Goal: Task Accomplishment & Management: Complete application form

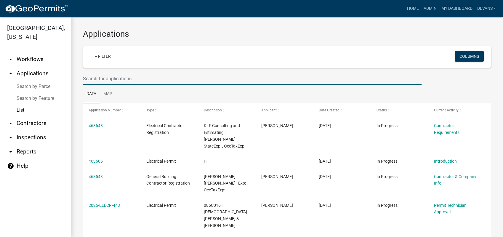
click at [109, 79] on input "text" at bounding box center [252, 79] width 339 height 12
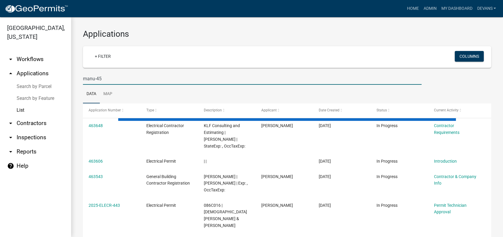
type input "manu-45"
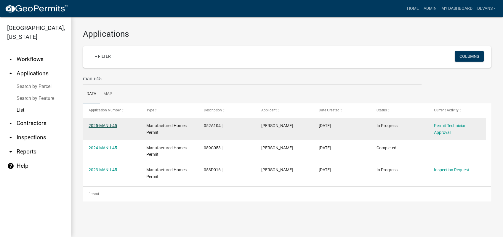
click at [101, 127] on link "2025-MANU-45" at bounding box center [103, 125] width 28 height 5
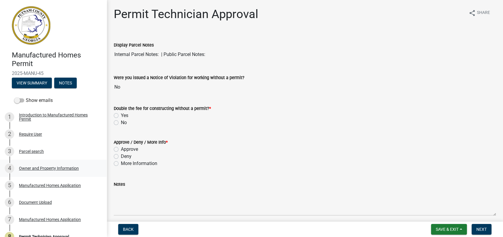
click at [53, 168] on div "Owner and Property Information" at bounding box center [49, 168] width 60 height 4
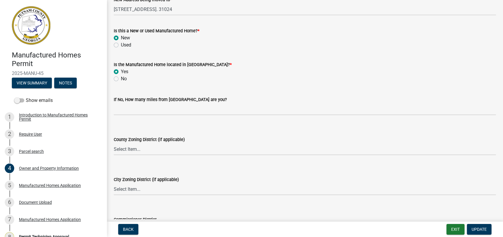
scroll to position [691, 0]
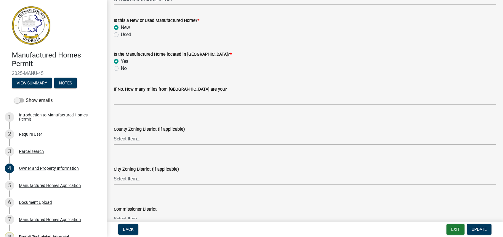
click at [127, 140] on select "Select Item... AG-1 R-1R R-1 R-2 MHP RM-1 RM-3 C-1 C-2 I-M PUD N/A" at bounding box center [305, 139] width 382 height 12
click at [114, 133] on select "Select Item... AG-1 R-1R R-1 R-2 MHP RM-1 RM-3 C-1 C-2 I-M PUD N/A" at bounding box center [305, 139] width 382 height 12
select select "78bfdc44-73ff-456e-a557-d4c99b9c08be"
click at [122, 182] on select "Select Item... A-1 A-2 R-1 R-2 R-3 R-4 MHP C-1 C-2 I-1 I-2 DB FH H-P N/A" at bounding box center [305, 179] width 382 height 12
click at [114, 173] on select "Select Item... A-1 A-2 R-1 R-2 R-3 R-4 MHP C-1 C-2 I-1 I-2 DB FH H-P N/A" at bounding box center [305, 179] width 382 height 12
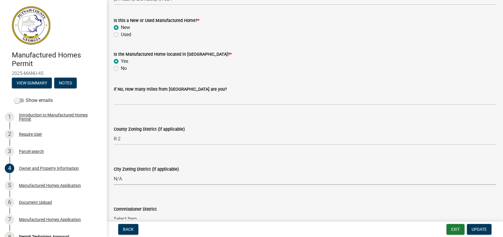
select select "83394b22-4a11-496c-8e5c-75ade2e72faf"
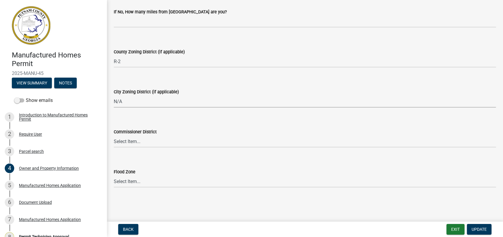
scroll to position [770, 0]
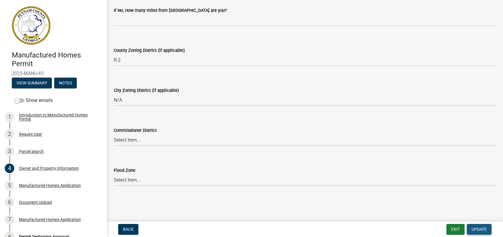
click at [477, 227] on span "Update" at bounding box center [479, 229] width 15 height 5
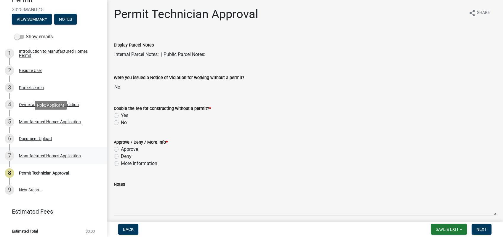
scroll to position [67, 0]
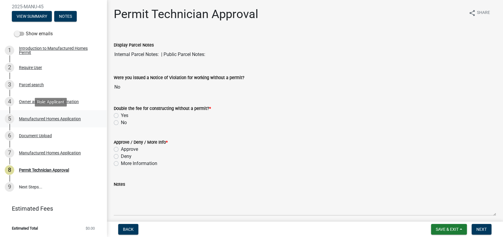
click at [48, 119] on div "Manufactured Homes Application" at bounding box center [50, 119] width 62 height 4
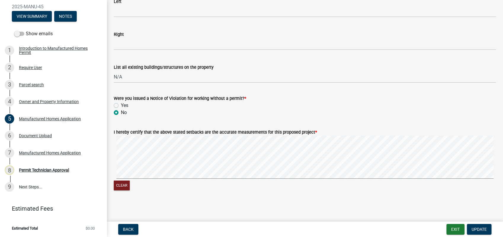
scroll to position [933, 0]
click at [50, 139] on div "6 Document Upload" at bounding box center [51, 135] width 92 height 9
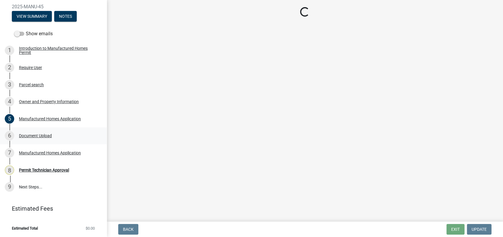
scroll to position [0, 0]
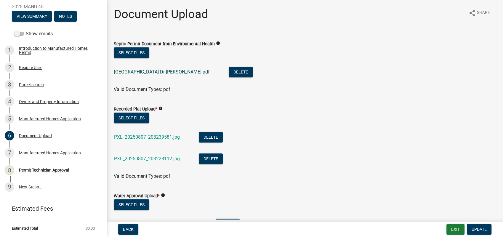
click at [153, 73] on link "424 River Oaks Dr septic.pdf" at bounding box center [162, 72] width 96 height 6
click at [147, 136] on link "PXL_20250807_203239581.jpg" at bounding box center [147, 137] width 66 height 6
click at [158, 160] on link "PXL_20250807_203228112.jpg" at bounding box center [147, 159] width 66 height 6
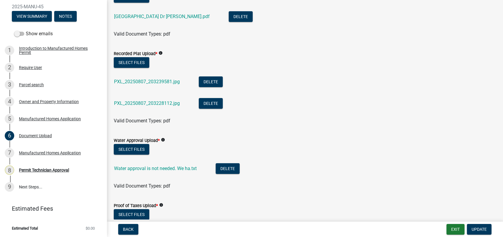
scroll to position [66, 0]
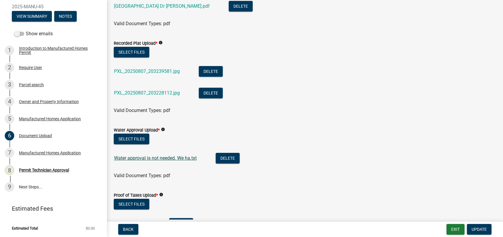
click at [140, 156] on link "Water approval is not needed. We ha.txt" at bounding box center [155, 158] width 83 height 6
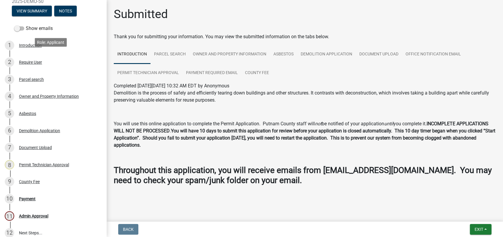
scroll to position [66, 0]
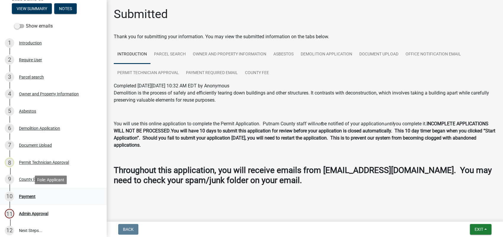
click at [24, 197] on div "Payment" at bounding box center [27, 196] width 17 height 4
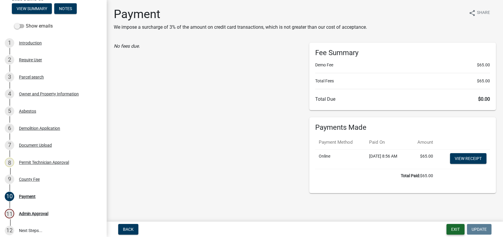
click at [457, 228] on button "Exit" at bounding box center [456, 229] width 18 height 11
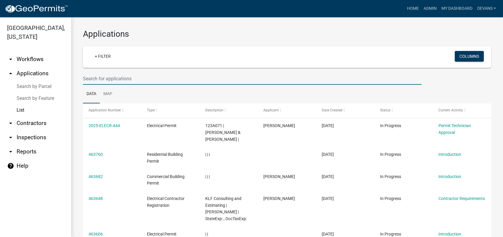
click at [120, 75] on input "text" at bounding box center [252, 79] width 339 height 12
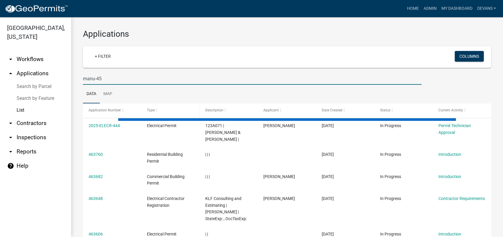
type input "manu-45"
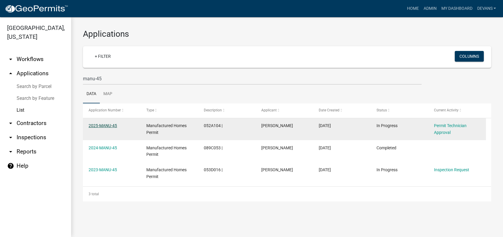
click at [102, 127] on link "2025-MANU-45" at bounding box center [103, 125] width 28 height 5
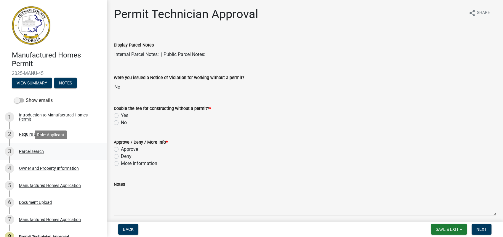
click at [39, 149] on div "Parcel search" at bounding box center [31, 151] width 25 height 4
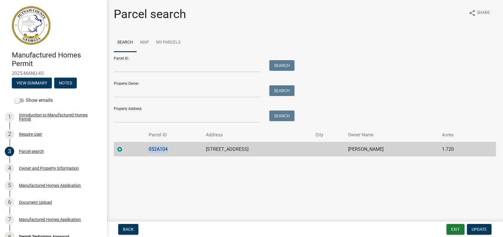
drag, startPoint x: 167, startPoint y: 148, endPoint x: 145, endPoint y: 143, distance: 21.8
click at [145, 143] on td "052A104" at bounding box center [173, 149] width 57 height 15
drag, startPoint x: 145, startPoint y: 143, endPoint x: 151, endPoint y: 149, distance: 7.8
copy td "052A104"
click at [44, 169] on div "Owner and Property Information" at bounding box center [49, 168] width 60 height 4
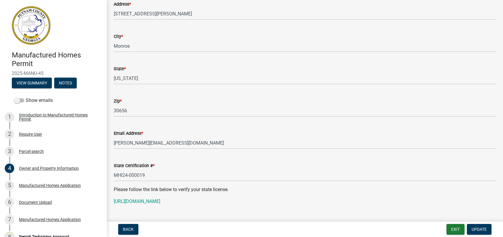
scroll to position [329, 0]
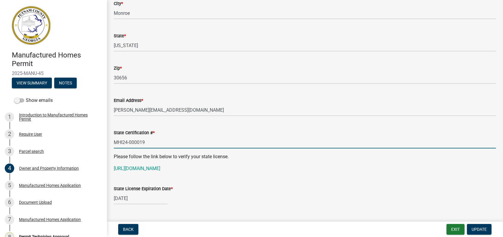
drag, startPoint x: 148, startPoint y: 141, endPoint x: 109, endPoint y: 140, distance: 38.5
click at [109, 140] on div "State Certification # * MHI24-000019" at bounding box center [304, 135] width 391 height 28
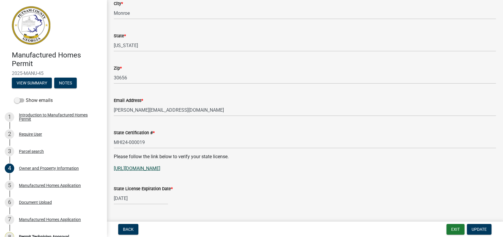
click at [160, 169] on link "[URL][DOMAIN_NAME]" at bounding box center [137, 169] width 47 height 6
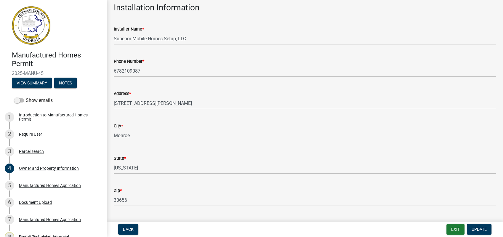
scroll to position [197, 0]
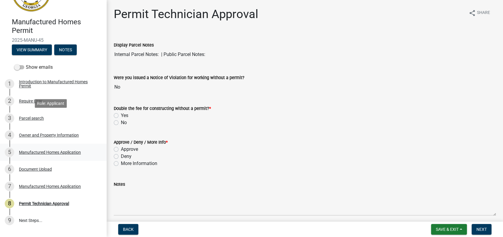
scroll to position [66, 0]
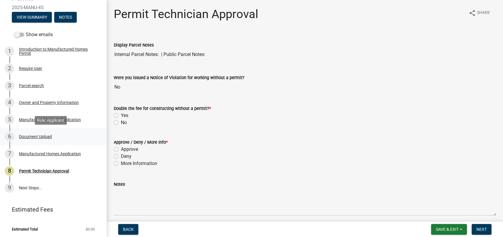
click at [40, 135] on div "Document Upload" at bounding box center [35, 137] width 33 height 4
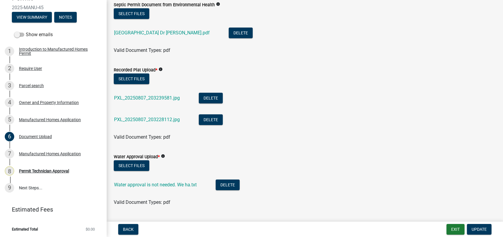
scroll to position [35, 0]
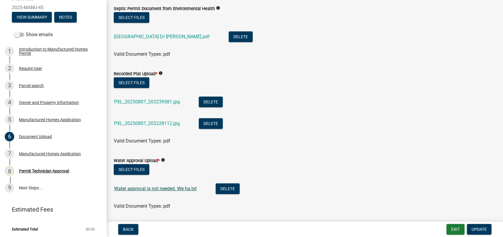
click at [143, 189] on link "Water approval is not needed. We ha.txt" at bounding box center [155, 189] width 83 height 6
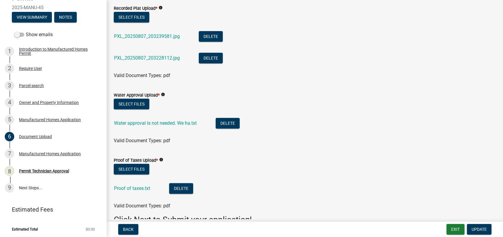
scroll to position [101, 0]
click at [190, 122] on link "Water approval is not needed. We ha.txt" at bounding box center [155, 123] width 83 height 6
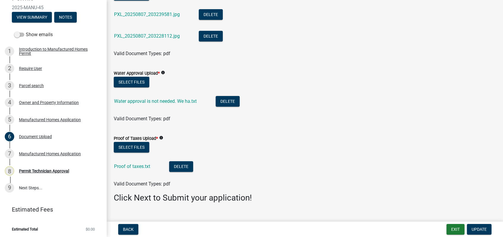
scroll to position [134, 0]
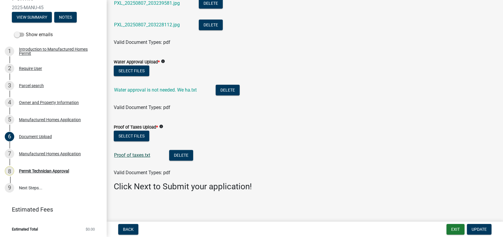
click at [127, 152] on link "Proof of taxes.txt" at bounding box center [132, 155] width 36 height 6
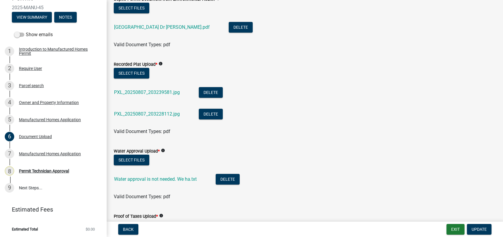
scroll to position [35, 0]
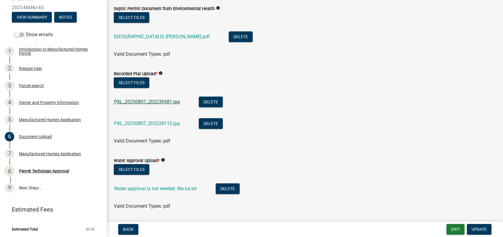
click at [159, 100] on link "PXL_20250807_203239581.jpg" at bounding box center [147, 102] width 66 height 6
click at [149, 125] on link "PXL_20250807_203228112.jpg" at bounding box center [147, 124] width 66 height 6
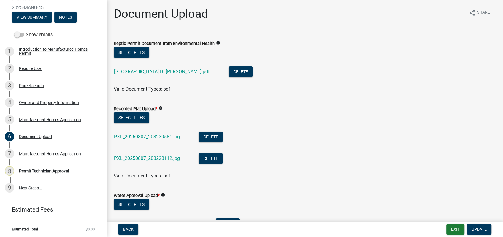
scroll to position [0, 0]
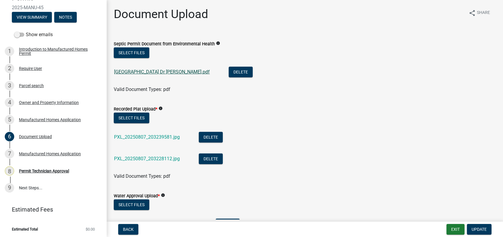
click at [140, 73] on link "[GEOGRAPHIC_DATA] Dr [PERSON_NAME].pdf" at bounding box center [162, 72] width 96 height 6
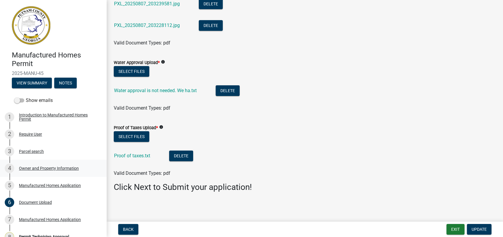
scroll to position [134, 0]
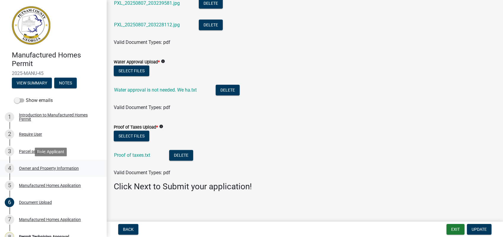
click at [47, 166] on div "Owner and Property Information" at bounding box center [49, 168] width 60 height 4
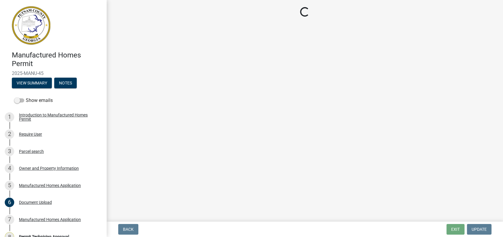
select select "78bfdc44-73ff-456e-a557-d4c99b9c08be"
select select "83394b22-4a11-496c-8e5c-75ade2e72faf"
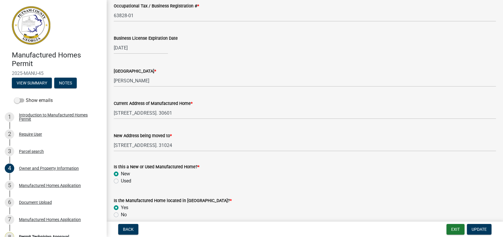
scroll to position [559, 0]
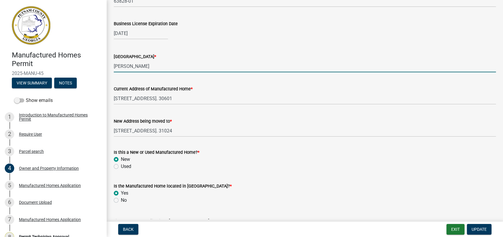
click at [158, 69] on input "Walton" at bounding box center [305, 66] width 382 height 12
click at [245, 108] on wm-data-entity-input "Current Address of Manufactured Home * 455-A US Hwy 29North, Athens, Ga. 30601" at bounding box center [305, 93] width 382 height 32
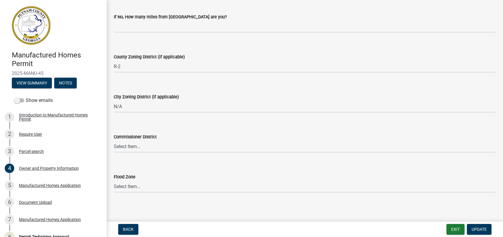
scroll to position [770, 0]
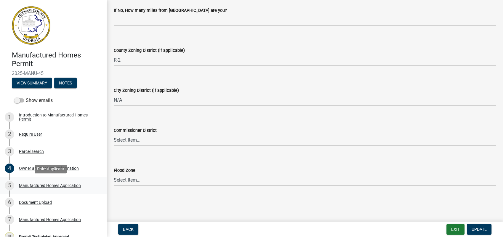
click at [29, 185] on div "Manufactured Homes Application" at bounding box center [50, 185] width 62 height 4
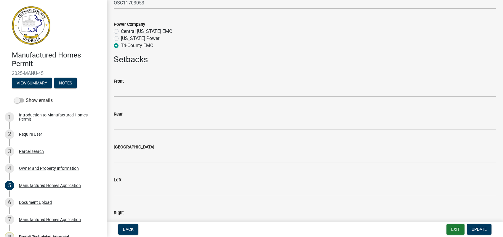
scroll to position [757, 0]
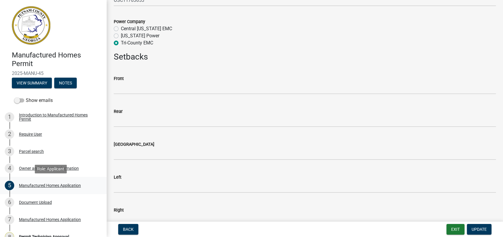
click at [59, 186] on div "Manufactured Homes Application" at bounding box center [50, 185] width 62 height 4
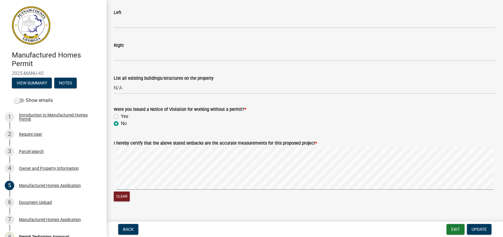
scroll to position [933, 0]
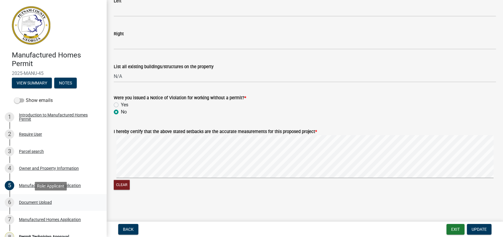
click at [28, 201] on div "Document Upload" at bounding box center [35, 202] width 33 height 4
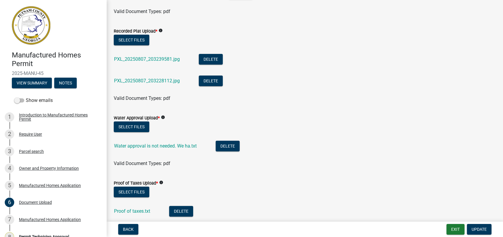
scroll to position [134, 0]
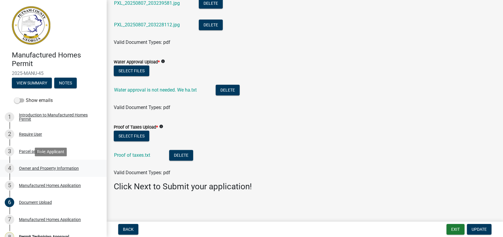
click at [32, 169] on div "Owner and Property Information" at bounding box center [49, 168] width 60 height 4
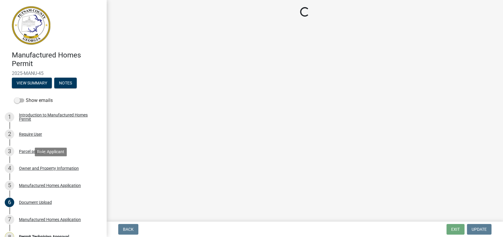
scroll to position [0, 0]
select select "78bfdc44-73ff-456e-a557-d4c99b9c08be"
select select "83394b22-4a11-496c-8e5c-75ade2e72faf"
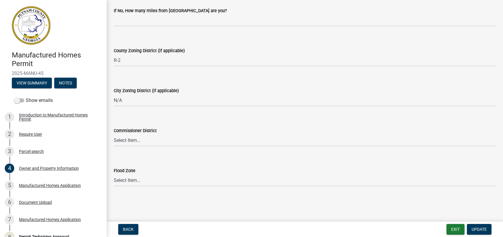
scroll to position [770, 0]
click at [41, 183] on div "Manufactured Homes Application" at bounding box center [50, 185] width 62 height 4
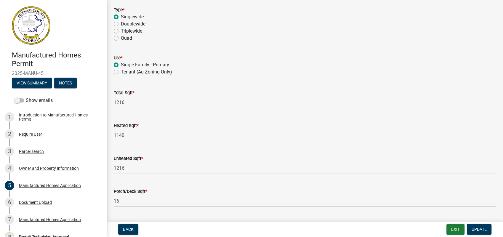
scroll to position [164, 0]
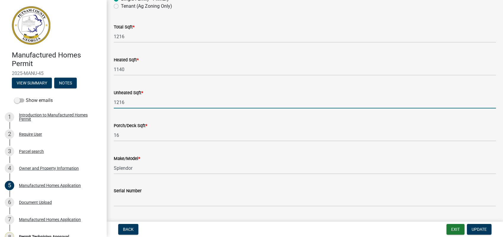
drag, startPoint x: 134, startPoint y: 99, endPoint x: 100, endPoint y: 99, distance: 33.5
click at [100, 99] on div "Manufactured Homes Permit 2025-MANU-45 View Summary Notes Show emails 1 Introdu…" at bounding box center [251, 118] width 503 height 237
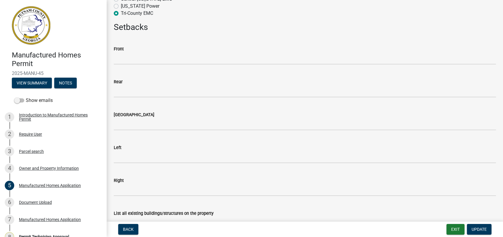
scroll to position [790, 0]
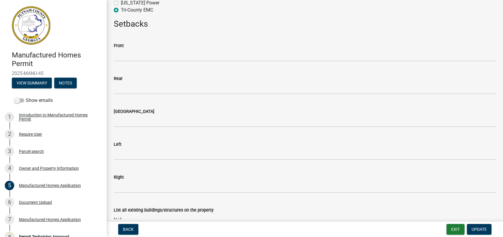
type input "0"
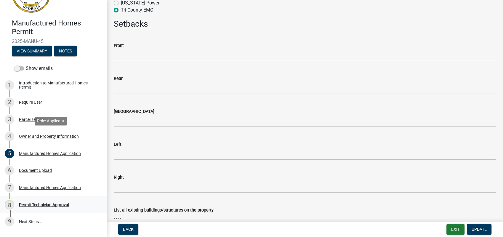
scroll to position [67, 0]
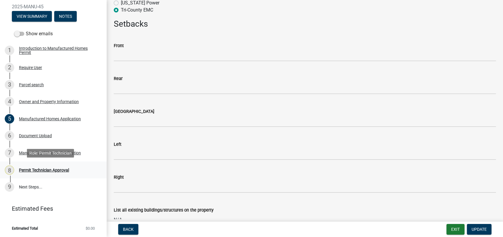
click at [47, 168] on div "Permit Technician Approval" at bounding box center [44, 170] width 50 height 4
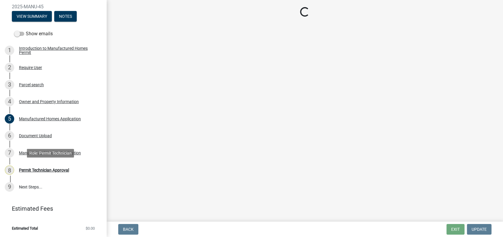
scroll to position [0, 0]
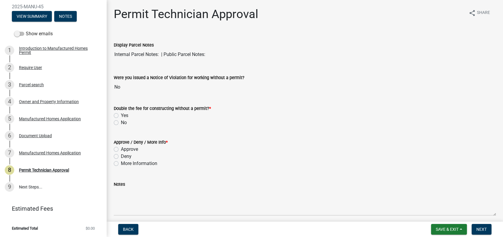
click at [121, 122] on label "No" at bounding box center [124, 122] width 6 height 7
click at [121, 122] on input "No" at bounding box center [123, 121] width 4 height 4
radio input "true"
click at [121, 162] on label "More Information" at bounding box center [139, 163] width 36 height 7
click at [121, 162] on input "More Information" at bounding box center [123, 162] width 4 height 4
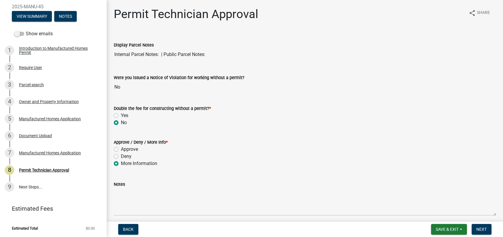
radio input "true"
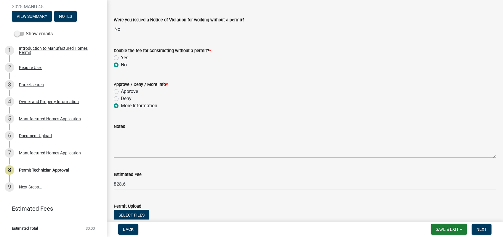
scroll to position [164, 0]
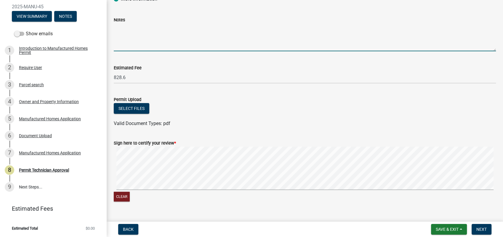
click at [142, 36] on textarea "Notes" at bounding box center [305, 37] width 382 height 28
type textarea "Please provide us with the sebacks"
click at [440, 229] on span "Save & Exit" at bounding box center [447, 229] width 23 height 5
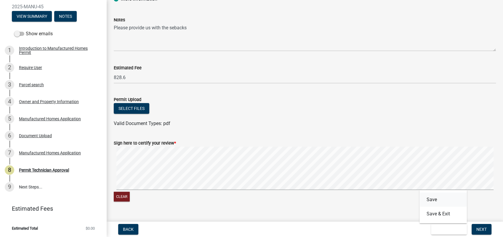
click at [440, 199] on button "Save" at bounding box center [443, 200] width 47 height 14
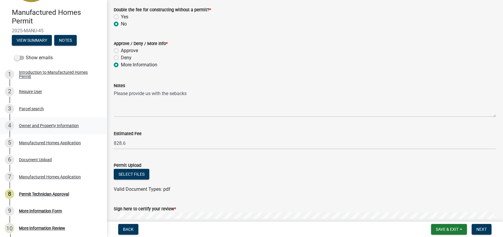
scroll to position [35, 0]
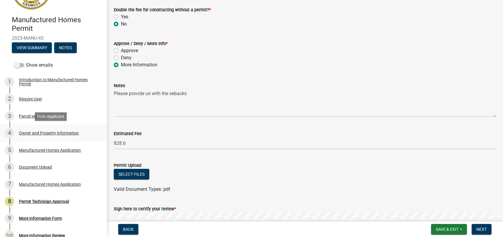
click at [53, 134] on div "Owner and Property Information" at bounding box center [49, 133] width 60 height 4
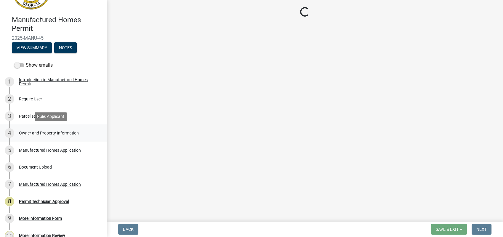
scroll to position [0, 0]
select select "78bfdc44-73ff-456e-a557-d4c99b9c08be"
select select "83394b22-4a11-496c-8e5c-75ade2e72faf"
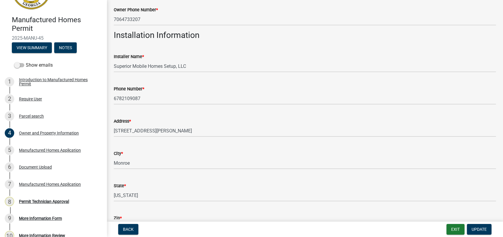
scroll to position [177, 0]
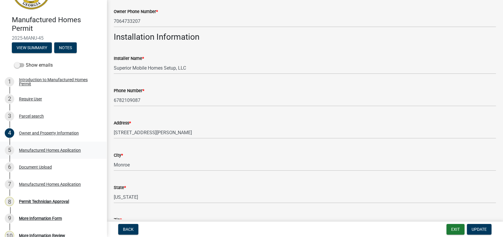
click at [47, 152] on div "Manufactured Homes Application" at bounding box center [50, 150] width 62 height 4
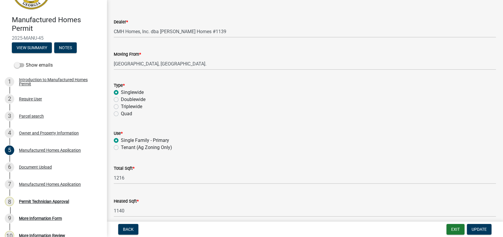
scroll to position [132, 0]
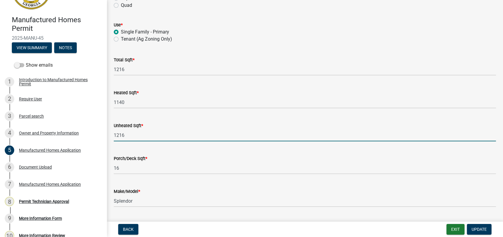
drag, startPoint x: 129, startPoint y: 135, endPoint x: 102, endPoint y: 131, distance: 26.7
click at [102, 131] on div "Manufactured Homes Permit 2025-MANU-45 View Summary Notes Show emails 1 Introdu…" at bounding box center [251, 118] width 503 height 237
type input "0"
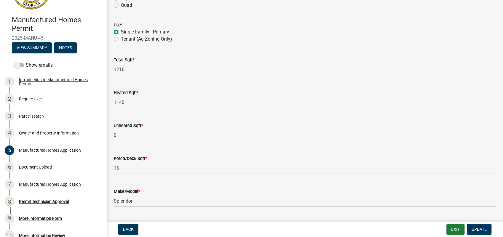
drag, startPoint x: 175, startPoint y: 117, endPoint x: 256, endPoint y: 89, distance: 85.8
click at [175, 117] on div "Unheated Sqft * 0" at bounding box center [305, 128] width 382 height 28
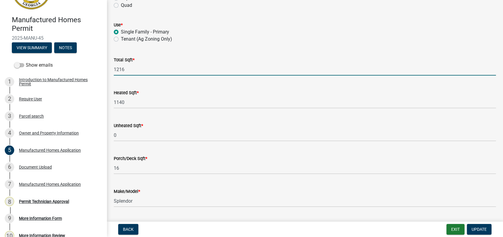
drag, startPoint x: 129, startPoint y: 67, endPoint x: 108, endPoint y: 69, distance: 20.9
type input "1156"
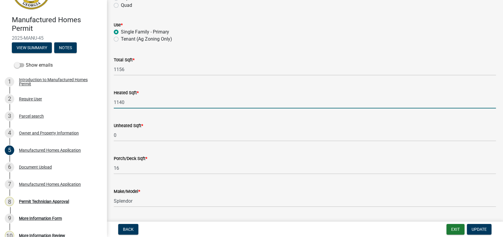
click at [143, 99] on input "1140" at bounding box center [305, 102] width 382 height 12
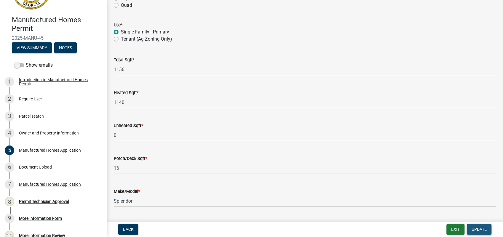
click at [477, 229] on span "Update" at bounding box center [479, 229] width 15 height 5
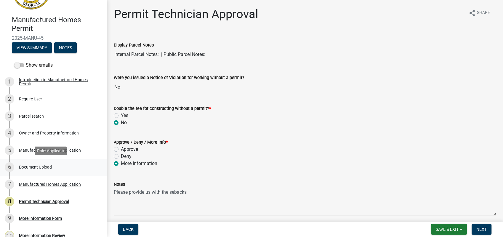
click at [36, 165] on div "Document Upload" at bounding box center [35, 167] width 33 height 4
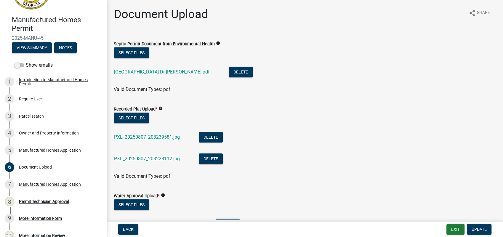
click at [151, 75] on div "424 River Oaks Dr septic.pdf" at bounding box center [166, 73] width 105 height 12
click at [152, 71] on link "424 River Oaks Dr septic.pdf" at bounding box center [162, 72] width 96 height 6
click at [149, 70] on link "424 River Oaks Dr septic.pdf" at bounding box center [162, 72] width 96 height 6
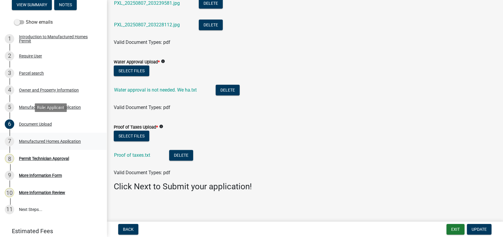
scroll to position [101, 0]
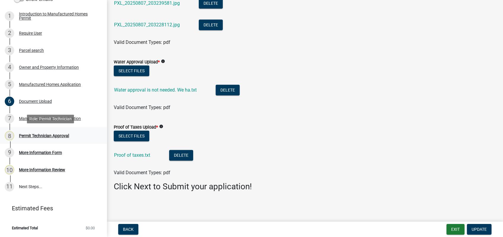
click at [49, 135] on div "Permit Technician Approval" at bounding box center [44, 136] width 50 height 4
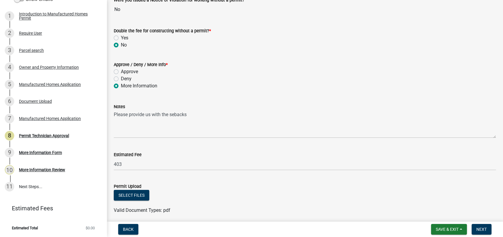
scroll to position [99, 0]
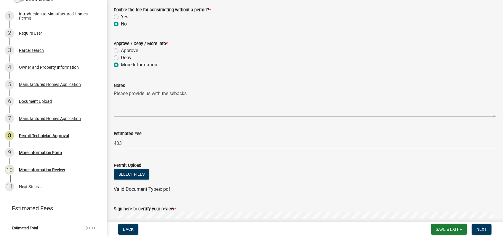
click at [222, 89] on form "Notes Please provide us with the sebacks" at bounding box center [305, 99] width 382 height 35
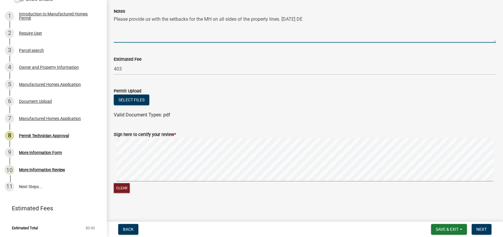
scroll to position [176, 0]
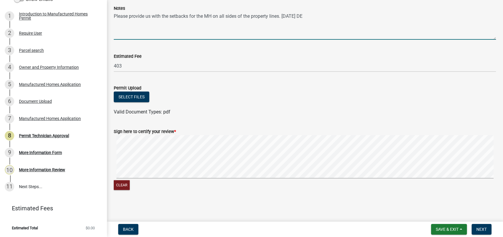
click at [427, 179] on signature-pad at bounding box center [305, 157] width 382 height 45
type textarea "Please provide us with the setbacks for the MH on all sides of the property lin…"
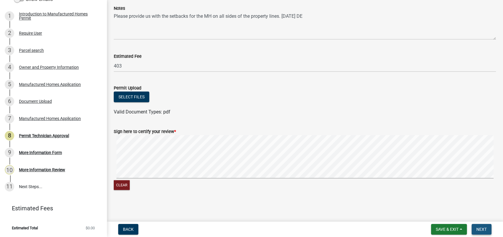
click at [481, 225] on button "Next" at bounding box center [482, 229] width 20 height 11
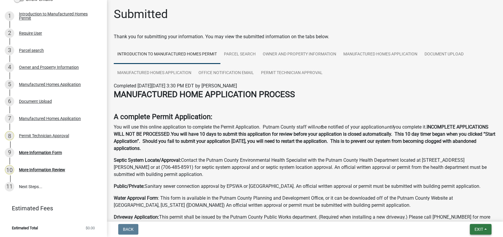
click at [479, 226] on button "Exit" at bounding box center [481, 229] width 22 height 11
click at [477, 212] on button "Save & Exit" at bounding box center [467, 214] width 47 height 14
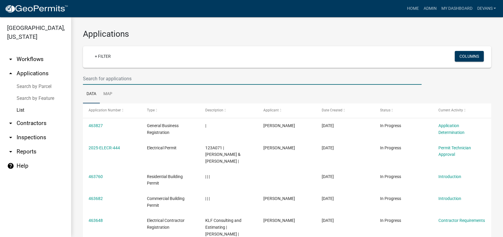
click at [117, 78] on input "text" at bounding box center [252, 79] width 339 height 12
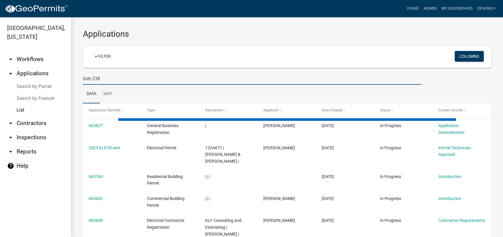
type input "bldr-238"
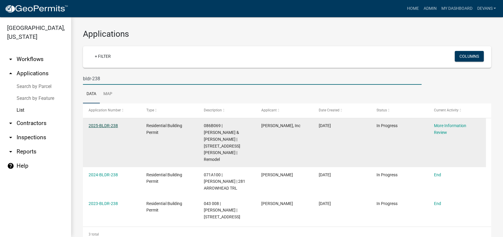
click at [104, 127] on link "2025-BLDR-238" at bounding box center [103, 125] width 29 height 5
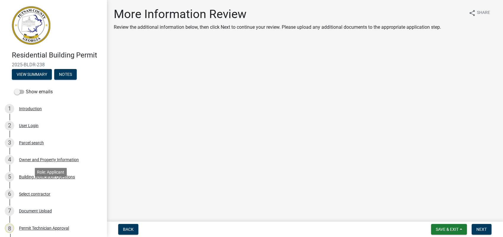
scroll to position [92, 0]
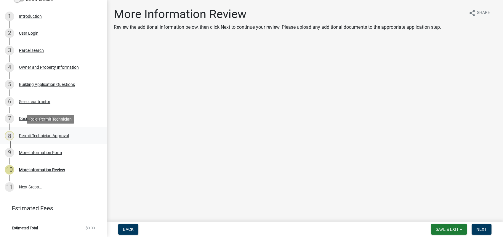
click at [34, 136] on div "Permit Technician Approval" at bounding box center [44, 136] width 50 height 4
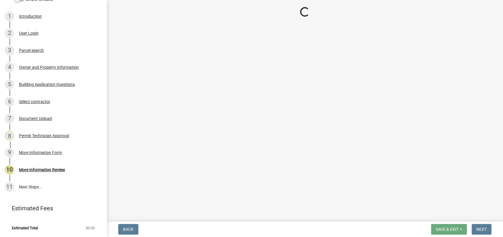
select select "34fe85c2-5f76-4343-b6bb-8ca387e0bed7"
select select "83394b22-4a11-496c-8e5c-75ade2e72faf"
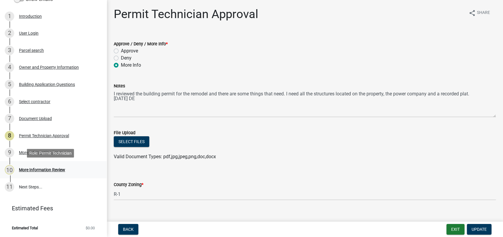
click at [36, 169] on div "More Information Review" at bounding box center [42, 170] width 46 height 4
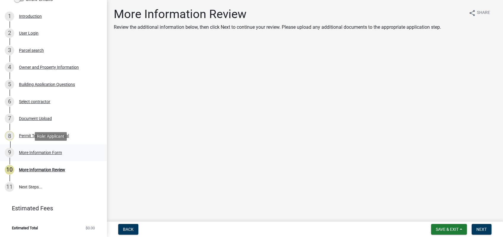
click at [34, 147] on link "9 More Information Form" at bounding box center [53, 152] width 107 height 17
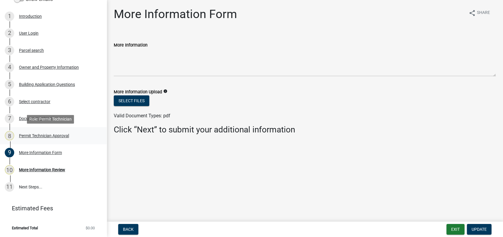
click at [50, 131] on div "8 Permit Technician Approval" at bounding box center [51, 135] width 92 height 9
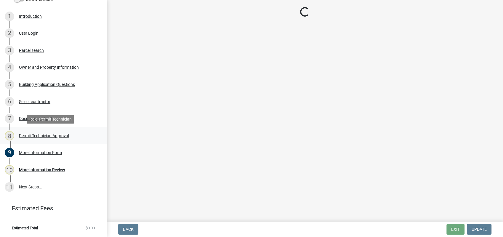
select select "34fe85c2-5f76-4343-b6bb-8ca387e0bed7"
select select "83394b22-4a11-496c-8e5c-75ade2e72faf"
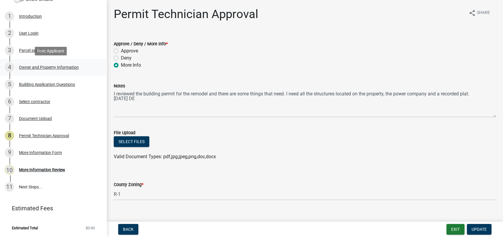
click at [68, 66] on div "Owner and Property Information" at bounding box center [49, 67] width 60 height 4
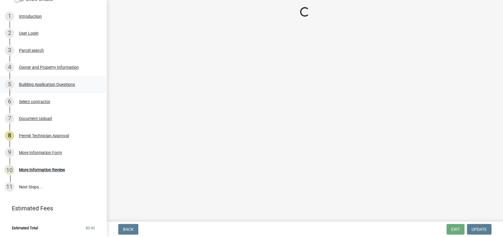
select select "34fe85c2-5f76-4343-b6bb-8ca387e0bed7"
select select "83394b22-4a11-496c-8e5c-75ade2e72faf"
select select "295c155f-de53-4b68-9fdd-08c8883e9b6f"
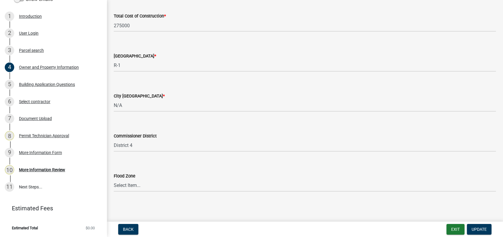
scroll to position [1003, 0]
click at [26, 84] on div "Building Application Questions" at bounding box center [47, 84] width 56 height 4
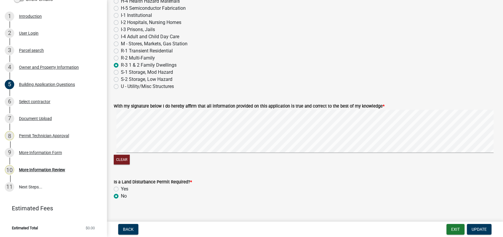
scroll to position [2496, 0]
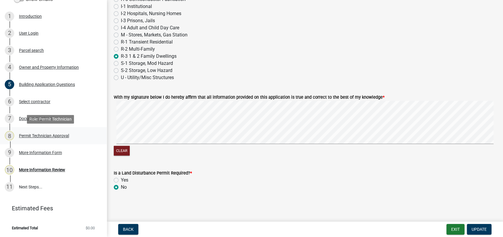
click at [46, 137] on div "Permit Technician Approval" at bounding box center [44, 136] width 50 height 4
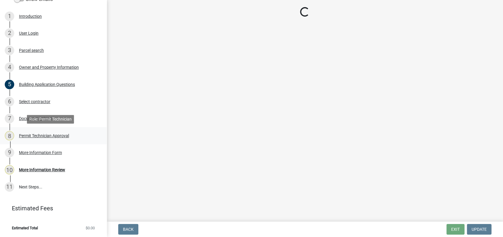
scroll to position [0, 0]
select select "34fe85c2-5f76-4343-b6bb-8ca387e0bed7"
select select "83394b22-4a11-496c-8e5c-75ade2e72faf"
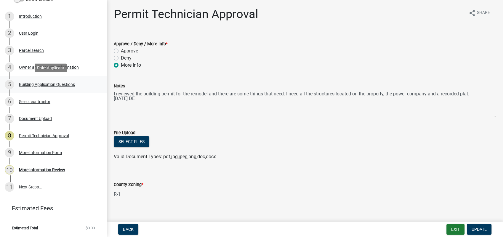
click at [42, 87] on div "Building Application Questions" at bounding box center [47, 84] width 56 height 4
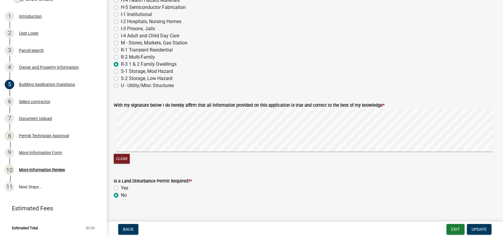
scroll to position [2496, 0]
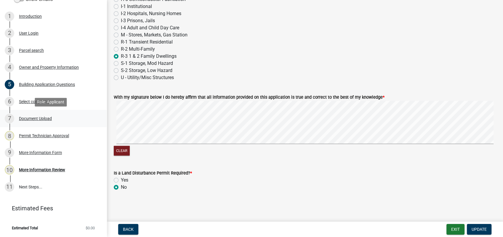
click at [39, 118] on div "Document Upload" at bounding box center [35, 118] width 33 height 4
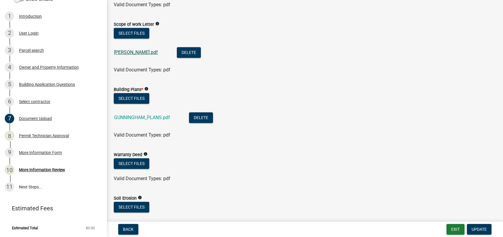
scroll to position [296, 0]
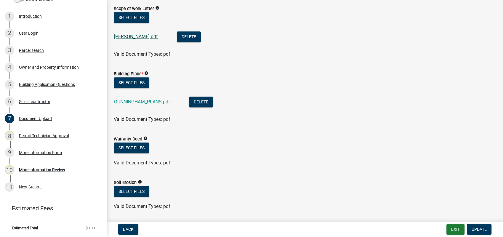
click at [145, 37] on link "Gunningham LOI.pdf" at bounding box center [136, 37] width 44 height 6
click at [137, 101] on link "GUNNINGHAM_PLANS.pdf" at bounding box center [142, 102] width 56 height 6
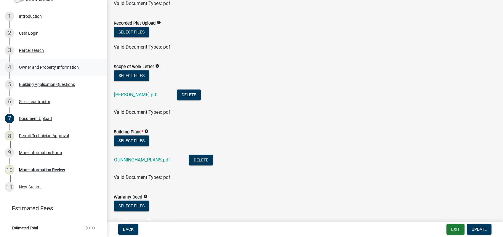
scroll to position [230, 0]
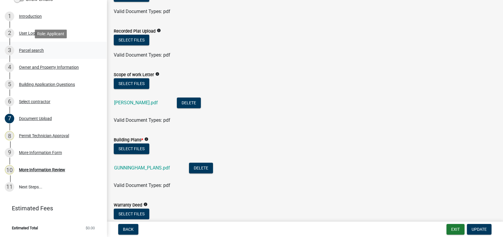
click at [33, 49] on div "Parcel search" at bounding box center [31, 50] width 25 height 4
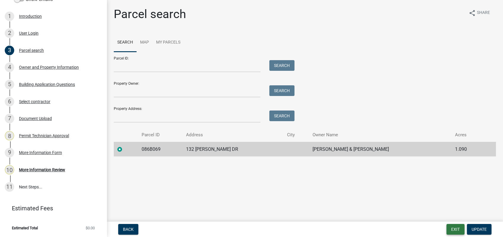
click at [460, 228] on button "Exit" at bounding box center [456, 229] width 18 height 11
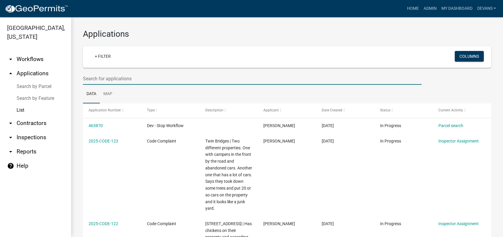
click at [114, 78] on input "text" at bounding box center [252, 79] width 339 height 12
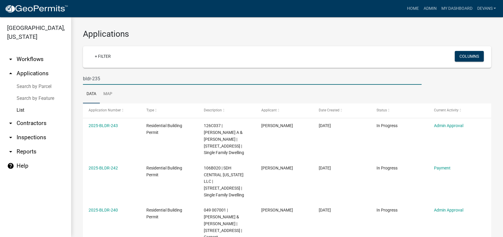
type input "bldr-235"
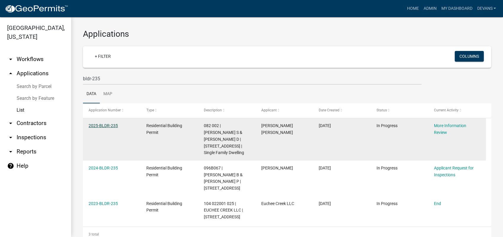
click at [99, 127] on link "2025-BLDR-235" at bounding box center [103, 125] width 29 height 5
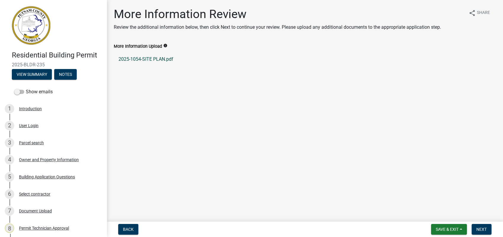
click at [136, 58] on link "2025-1054-SITE PLAN.pdf" at bounding box center [305, 59] width 382 height 14
drag, startPoint x: 38, startPoint y: 213, endPoint x: 39, endPoint y: 210, distance: 3.4
click at [39, 210] on div "Document Upload" at bounding box center [35, 211] width 33 height 4
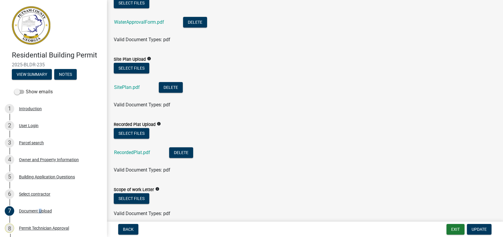
scroll to position [153, 0]
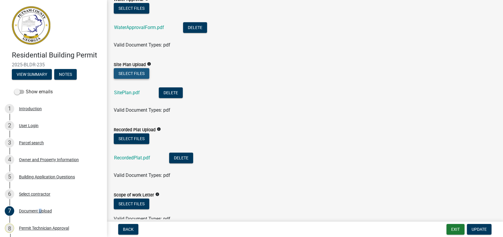
click at [124, 74] on button "Select files" at bounding box center [132, 73] width 36 height 11
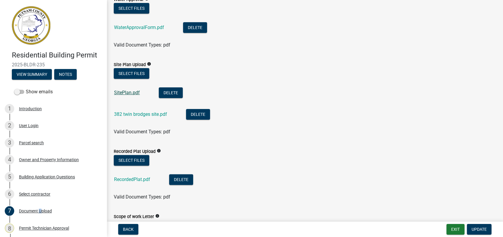
click at [130, 91] on link "SitePlan.pdf" at bounding box center [127, 93] width 26 height 6
click at [176, 91] on button "Delete" at bounding box center [171, 92] width 24 height 11
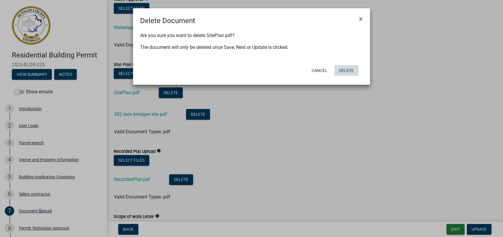
click at [344, 71] on button "Delete" at bounding box center [347, 70] width 24 height 11
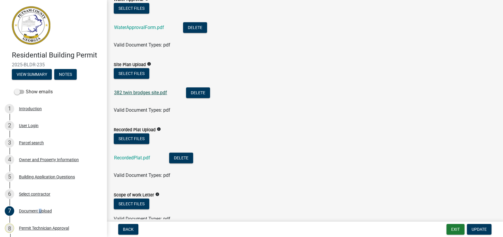
click at [141, 92] on link "382 twin brodges site.pdf" at bounding box center [140, 93] width 53 height 6
click at [204, 89] on button "Delete" at bounding box center [198, 92] width 24 height 11
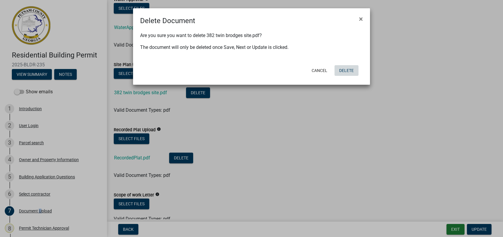
click at [346, 70] on button "Delete" at bounding box center [347, 70] width 24 height 11
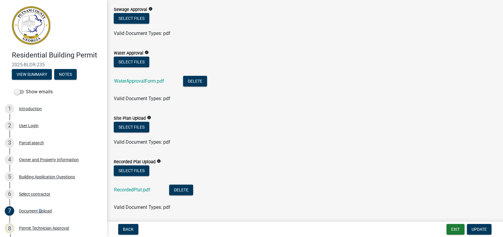
scroll to position [120, 0]
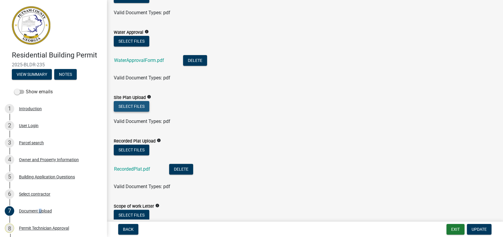
click at [135, 106] on button "Select files" at bounding box center [132, 106] width 36 height 11
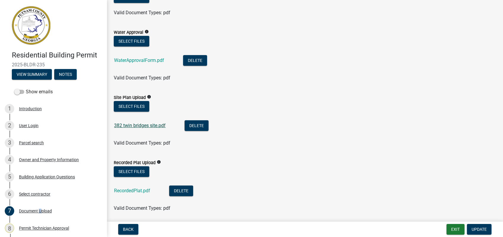
click at [129, 125] on link "382 twin bridges site.pdf" at bounding box center [140, 126] width 52 height 6
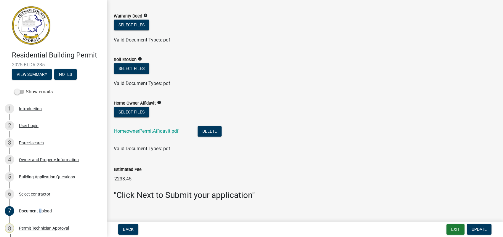
scroll to position [449, 0]
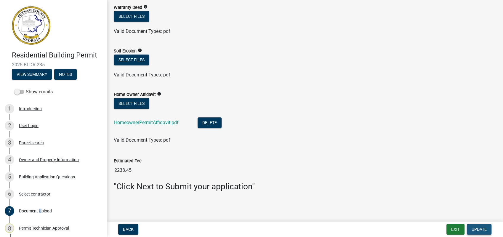
click at [482, 227] on span "Update" at bounding box center [479, 229] width 15 height 5
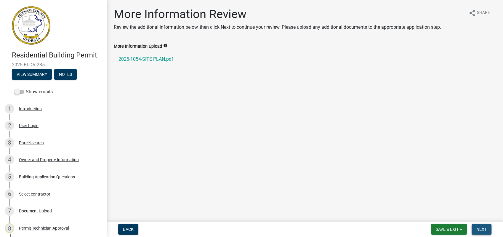
click at [476, 231] on span "Next" at bounding box center [481, 229] width 10 height 5
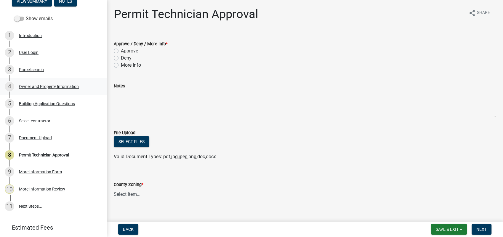
scroll to position [92, 0]
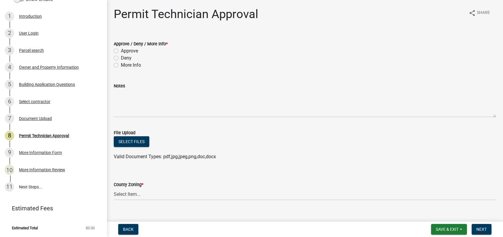
click at [121, 51] on label "Approve" at bounding box center [129, 50] width 17 height 7
click at [121, 51] on input "Approve" at bounding box center [123, 49] width 4 height 4
radio input "true"
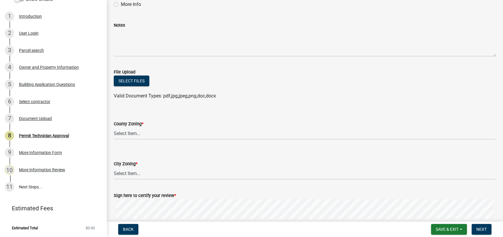
scroll to position [66, 0]
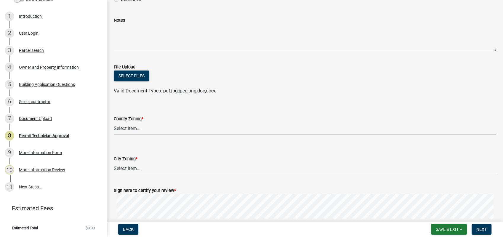
click at [129, 130] on select "Select Item... AG-1 R-1R R-1 R-2 MHP RM-1 RM-3 C-1 C-2 I-M PUD N/A" at bounding box center [305, 128] width 382 height 12
click at [114, 122] on select "Select Item... AG-1 R-1R R-1 R-2 MHP RM-1 RM-3 C-1 C-2 I-M PUD N/A" at bounding box center [305, 128] width 382 height 12
select select "a4366e26-0f82-401b-a682-956e4112ff86"
click at [125, 170] on select "Select Item... A-1 A-2 R-1 R-2 R-3 R-4 MHP C-1 C-2 I-1 I-2 DB FH H-P N/A" at bounding box center [305, 168] width 382 height 12
click at [114, 162] on select "Select Item... A-1 A-2 R-1 R-2 R-3 R-4 MHP C-1 C-2 I-1 I-2 DB FH H-P N/A" at bounding box center [305, 168] width 382 height 12
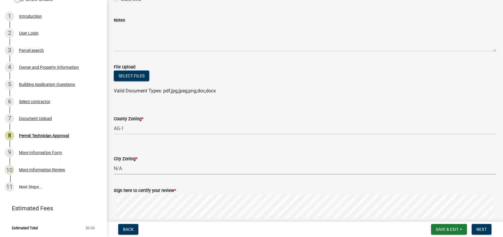
select select "83394b22-4a11-496c-8e5c-75ade2e72faf"
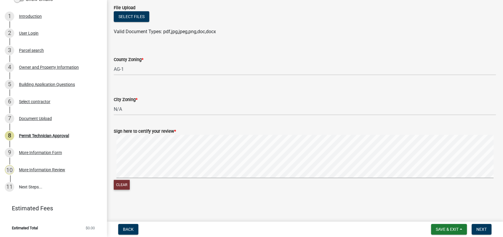
click at [123, 182] on button "Clear" at bounding box center [122, 185] width 16 height 10
click at [403, 179] on signature-pad at bounding box center [305, 157] width 382 height 45
click at [473, 229] on button "Next" at bounding box center [482, 229] width 20 height 11
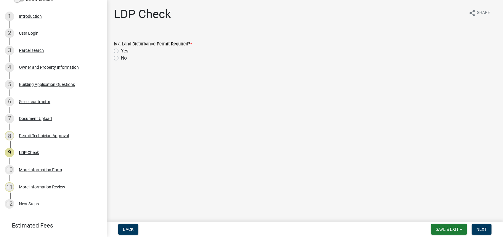
click at [121, 57] on label "No" at bounding box center [124, 58] width 6 height 7
click at [121, 57] on input "No" at bounding box center [123, 57] width 4 height 4
radio input "true"
click at [482, 231] on span "Next" at bounding box center [481, 229] width 10 height 5
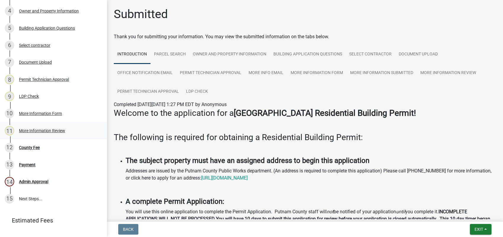
scroll to position [161, 0]
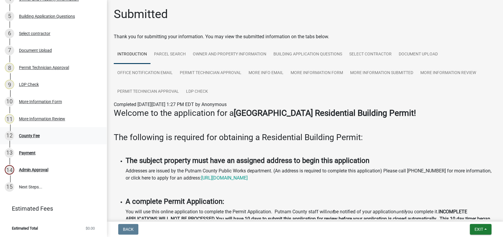
click at [22, 135] on div "County Fee" at bounding box center [29, 136] width 21 height 4
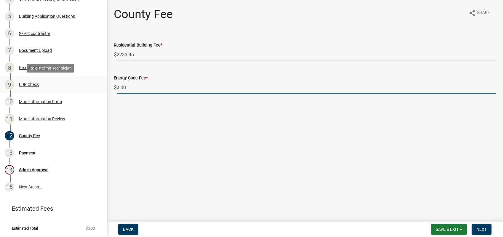
drag, startPoint x: 130, startPoint y: 88, endPoint x: 88, endPoint y: 84, distance: 42.8
click at [89, 84] on div "Residential Building Permit 2025-BLDR-235 View Summary Notes Show emails 1 Intr…" at bounding box center [251, 118] width 503 height 237
type input "0"
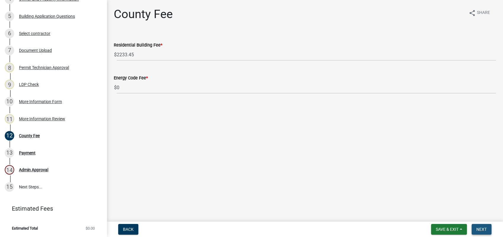
click at [482, 230] on span "Next" at bounding box center [481, 229] width 10 height 5
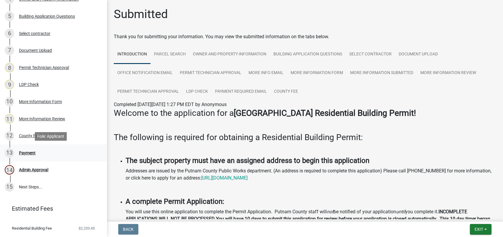
click at [25, 156] on div "13 Payment" at bounding box center [51, 152] width 92 height 9
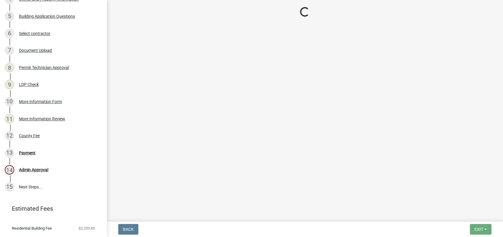
select select "3: 3"
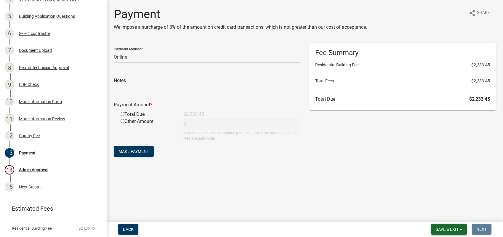
click at [458, 229] on span "Save & Exit" at bounding box center [447, 229] width 23 height 5
click at [450, 213] on button "Save & Exit" at bounding box center [443, 214] width 47 height 14
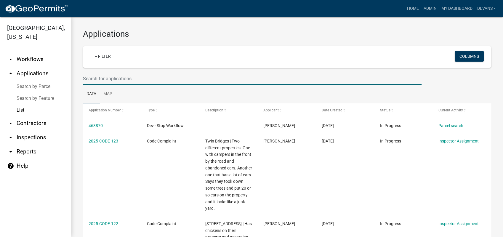
click at [86, 78] on input "text" at bounding box center [252, 79] width 339 height 12
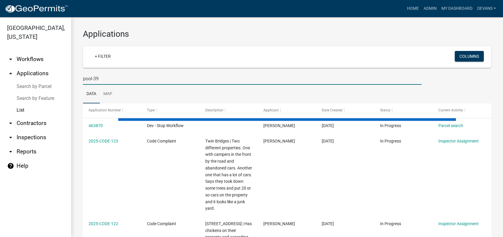
type input "pool-39"
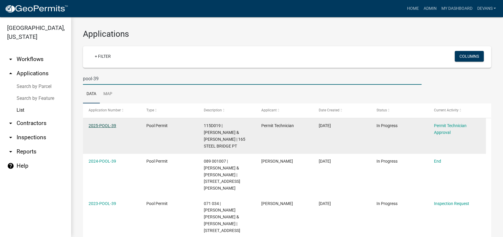
click at [98, 125] on link "2025-POOL-39" at bounding box center [103, 125] width 28 height 5
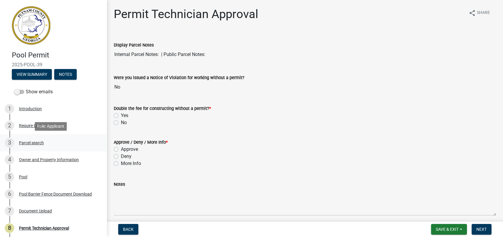
click at [18, 143] on div "3 Parcel search" at bounding box center [51, 142] width 92 height 9
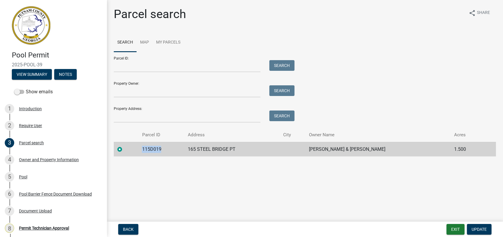
drag, startPoint x: 176, startPoint y: 146, endPoint x: 142, endPoint y: 148, distance: 33.5
click at [142, 148] on td "115D019" at bounding box center [161, 149] width 46 height 15
copy td "115D019"
click at [38, 159] on div "Owner and Property Information" at bounding box center [49, 160] width 60 height 4
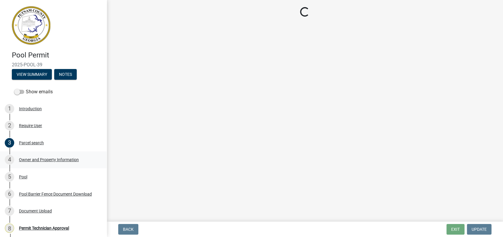
select select "78bfdc44-73ff-456e-a557-d4c99b9c08be"
select select "6f1acead-4b1a-4680-ba5d-beeb03d30465"
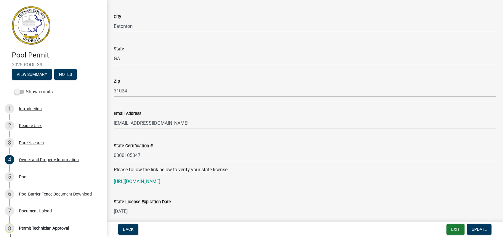
scroll to position [691, 0]
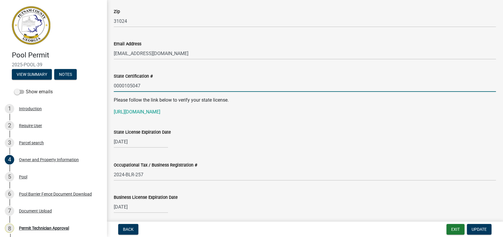
click at [145, 84] on input "0000105047" at bounding box center [305, 86] width 382 height 12
drag, startPoint x: 145, startPoint y: 84, endPoint x: 111, endPoint y: 85, distance: 34.1
click at [111, 85] on div "State Certification # 0000105047" at bounding box center [304, 78] width 391 height 28
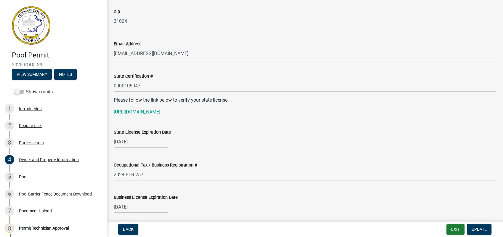
click at [204, 77] on div "State Certification #" at bounding box center [305, 76] width 382 height 7
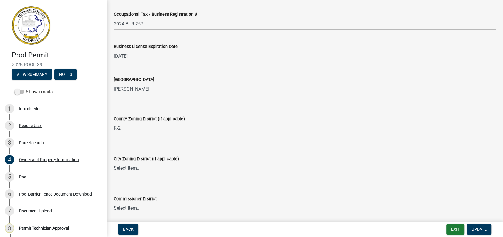
scroll to position [856, 0]
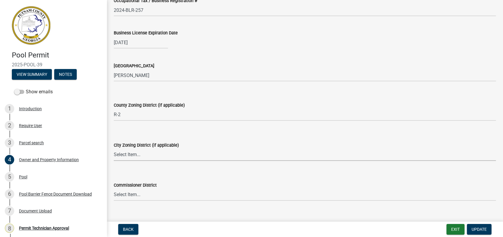
click at [137, 157] on select "Select Item... A-1 A-2 R-1 R-2 R-3 R-4 MHP C-1 C-2 I-1 I-2 DB FH H-P N/A" at bounding box center [305, 155] width 382 height 12
click at [114, 149] on select "Select Item... A-1 A-2 R-1 R-2 R-3 R-4 MHP C-1 C-2 I-1 I-2 DB FH H-P N/A" at bounding box center [305, 155] width 382 height 12
select select "83394b22-4a11-496c-8e5c-75ade2e72faf"
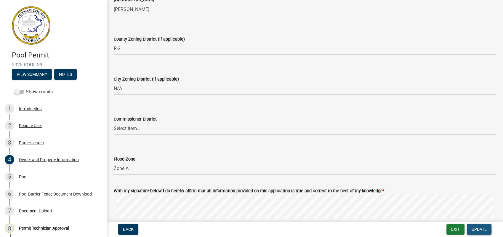
click at [476, 228] on span "Update" at bounding box center [479, 229] width 15 height 5
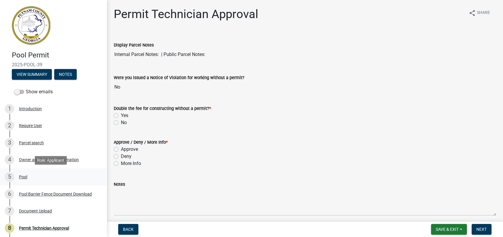
click at [19, 175] on div "Pool" at bounding box center [23, 177] width 8 height 4
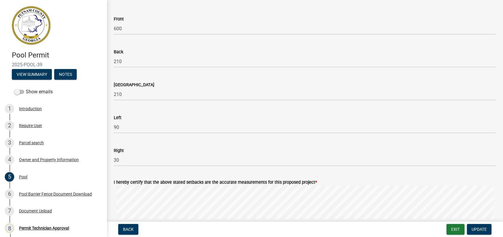
scroll to position [197, 0]
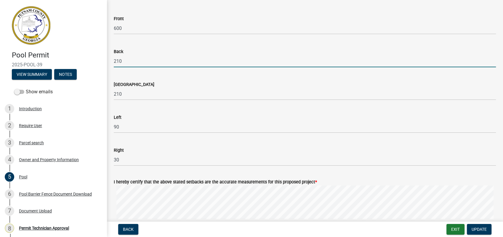
drag, startPoint x: 123, startPoint y: 57, endPoint x: 97, endPoint y: 61, distance: 25.7
click at [98, 61] on div "Pool Permit 2025-POOL-39 View Summary Notes Show emails 1 Introduction 2 Requir…" at bounding box center [251, 118] width 503 height 237
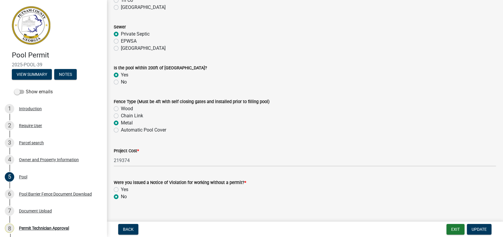
scroll to position [586, 0]
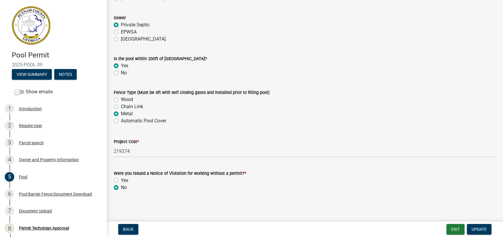
type input "0"
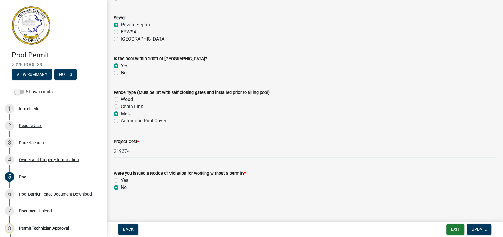
click at [123, 151] on input "219374" at bounding box center [305, 151] width 382 height 12
click at [483, 229] on span "Update" at bounding box center [479, 229] width 15 height 5
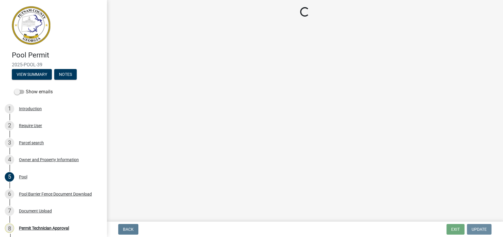
scroll to position [0, 0]
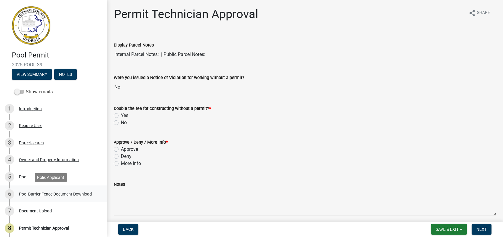
click at [51, 192] on div "Pool Barrier Fence Document Download" at bounding box center [55, 194] width 73 height 4
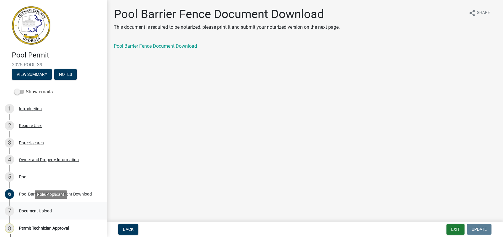
click at [40, 209] on div "Document Upload" at bounding box center [35, 211] width 33 height 4
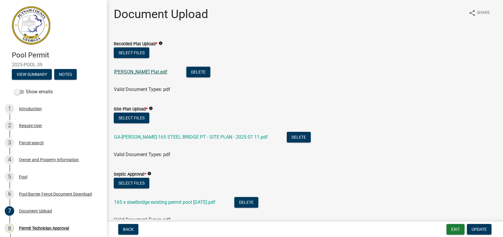
click at [131, 70] on link "Levengood Plat.pdf" at bounding box center [140, 72] width 53 height 6
click at [143, 69] on link "Levengood Plat.pdf" at bounding box center [140, 72] width 53 height 6
click at [172, 137] on link "GA-PUTNAM-165 STEEL BRIDGE PT - SITE PLAN - 2025 07 11.pdf" at bounding box center [191, 137] width 154 height 6
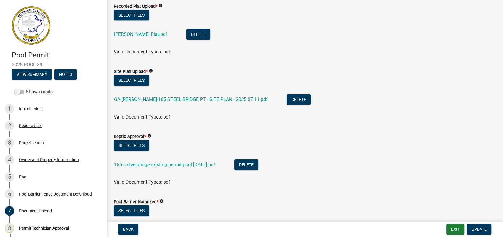
scroll to position [66, 0]
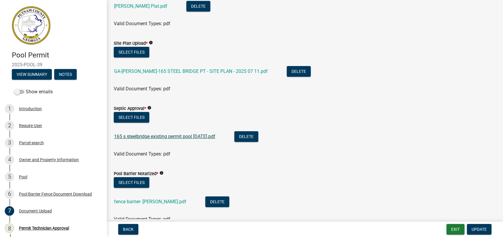
click at [145, 135] on link "165 s steelbridge existing permit pool 7-14-2025.pdf" at bounding box center [164, 137] width 101 height 6
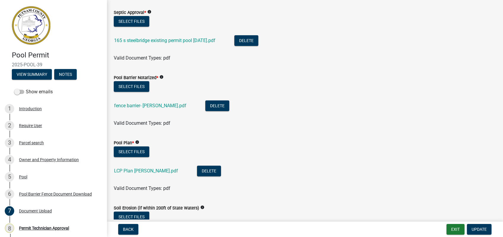
scroll to position [164, 0]
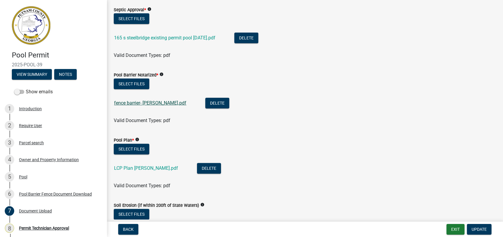
click at [142, 102] on link "fence barrier- Levengood.pdf" at bounding box center [150, 103] width 72 height 6
click at [147, 167] on link "LCP Plan Levengood.pdf" at bounding box center [146, 168] width 64 height 6
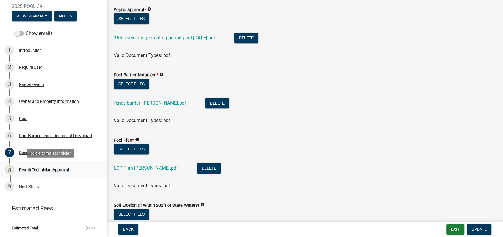
click at [48, 167] on div "8 Permit Technician Approval" at bounding box center [51, 169] width 92 height 9
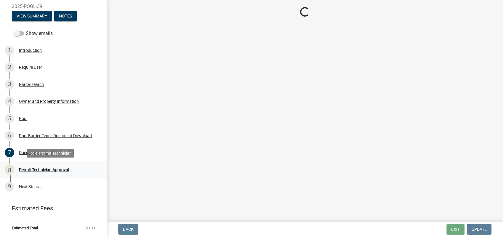
scroll to position [0, 0]
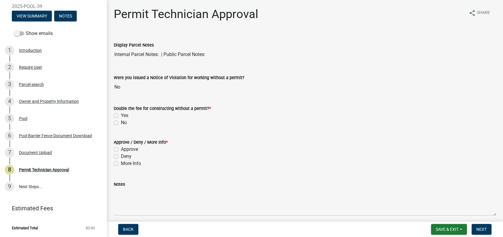
click at [121, 123] on label "No" at bounding box center [124, 122] width 6 height 7
click at [121, 123] on input "No" at bounding box center [123, 121] width 4 height 4
radio input "true"
click at [121, 163] on label "More Info" at bounding box center [131, 163] width 20 height 7
click at [121, 163] on input "More Info" at bounding box center [123, 162] width 4 height 4
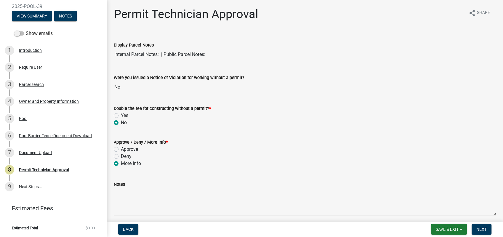
radio input "true"
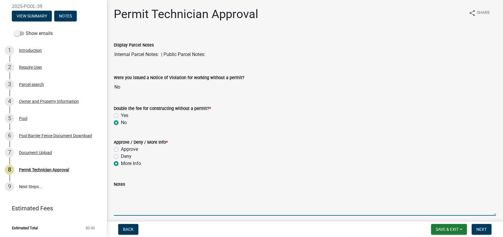
click at [128, 193] on textarea "Notes" at bounding box center [305, 202] width 382 height 28
type textarea "The"
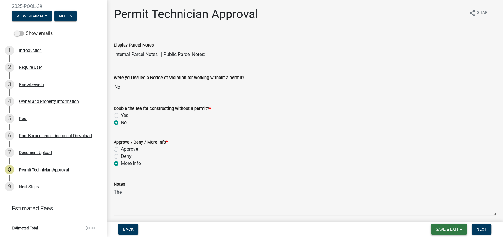
click at [449, 228] on span "Save & Exit" at bounding box center [447, 229] width 23 height 5
click at [434, 199] on button "Save" at bounding box center [443, 200] width 47 height 14
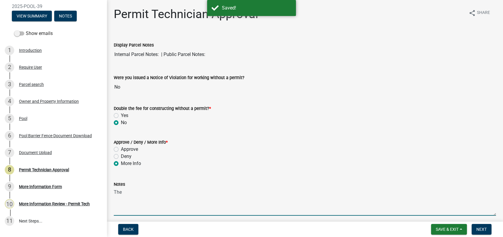
click at [137, 194] on textarea "The" at bounding box center [305, 202] width 382 height 28
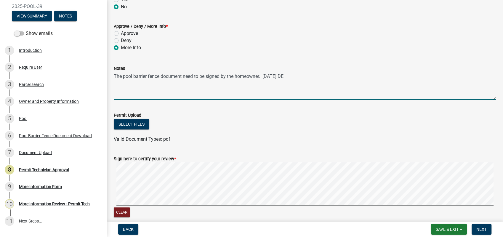
scroll to position [132, 0]
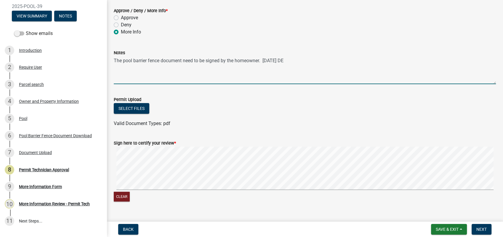
click at [262, 191] on div "Clear" at bounding box center [305, 175] width 382 height 56
type textarea "The pool barrier fence document need to be signed by the homeowner. 08-14-2025 …"
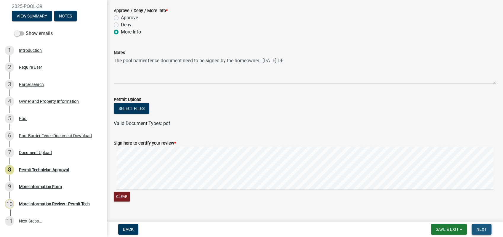
click at [482, 228] on span "Next" at bounding box center [481, 229] width 10 height 5
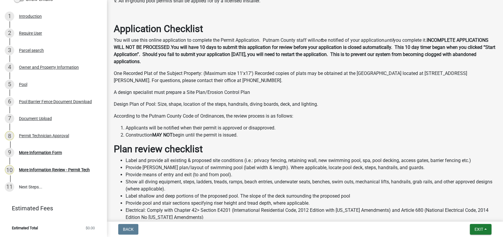
scroll to position [277, 0]
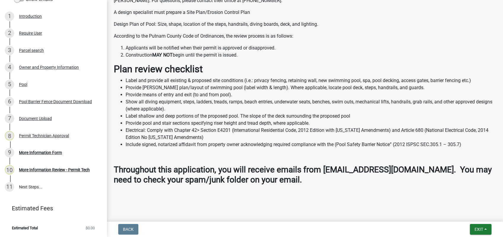
drag, startPoint x: 161, startPoint y: 239, endPoint x: 114, endPoint y: 249, distance: 47.8
drag, startPoint x: 114, startPoint y: 249, endPoint x: 248, endPoint y: 208, distance: 139.3
click at [248, 208] on main "Submitted Thank you for submitting your information. You may view the submitted…" at bounding box center [305, 109] width 396 height 219
click at [52, 152] on div "More Information Form" at bounding box center [40, 153] width 43 height 4
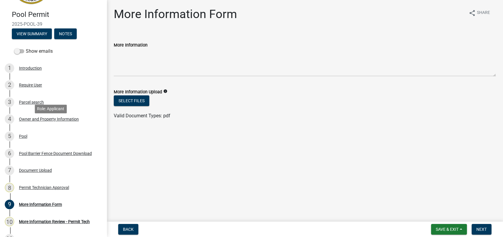
scroll to position [0, 0]
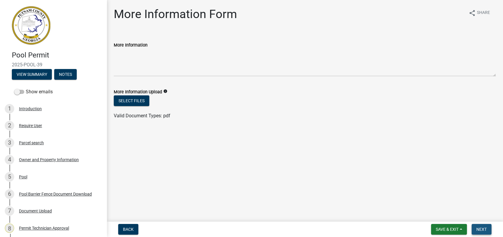
click at [478, 231] on span "Next" at bounding box center [481, 229] width 10 height 5
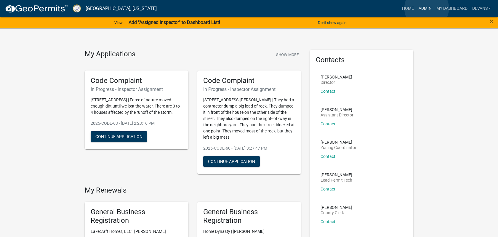
click at [427, 8] on link "Admin" at bounding box center [425, 8] width 18 height 11
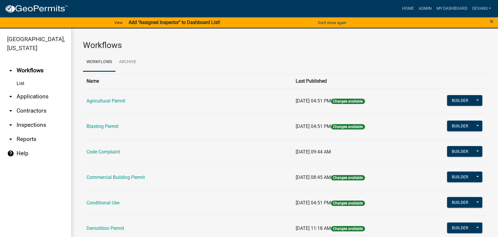
click at [24, 96] on link "arrow_drop_down Applications" at bounding box center [35, 96] width 71 height 14
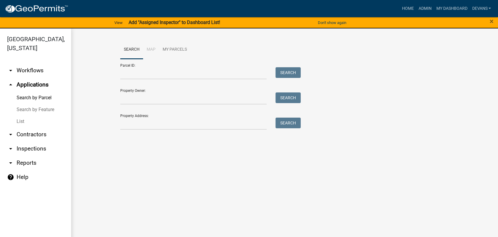
click at [24, 119] on link "List" at bounding box center [35, 122] width 71 height 12
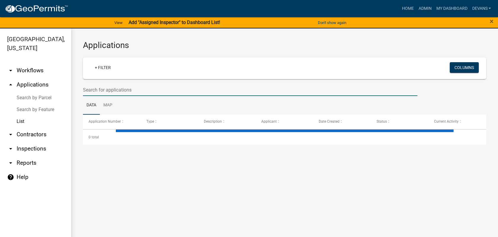
click at [104, 88] on input "text" at bounding box center [250, 90] width 335 height 12
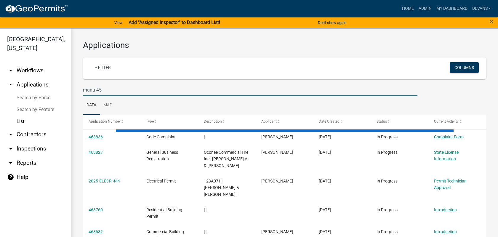
type input "manu-45"
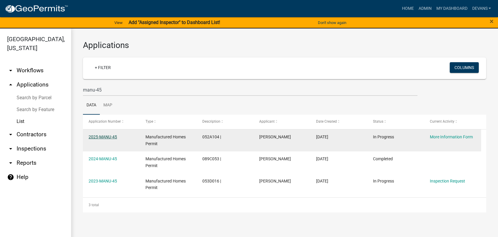
click at [108, 138] on link "2025-MANU-45" at bounding box center [103, 137] width 28 height 5
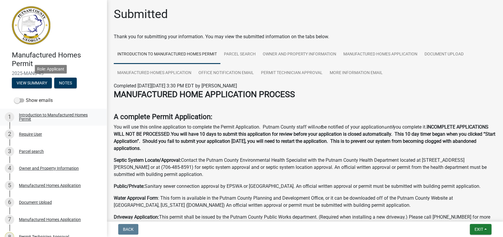
scroll to position [101, 0]
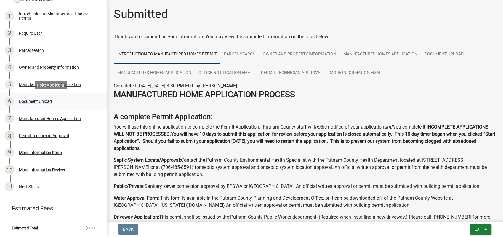
click at [43, 104] on div "6 Document Upload" at bounding box center [51, 101] width 92 height 9
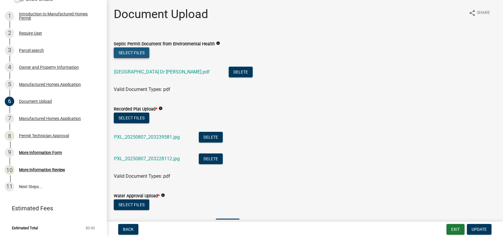
click at [137, 52] on button "Select files" at bounding box center [132, 52] width 36 height 11
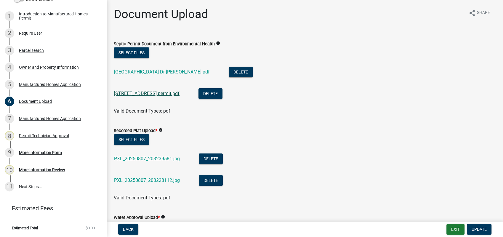
click at [150, 94] on link "424 river oak drive permit.pdf" at bounding box center [146, 94] width 65 height 6
click at [154, 71] on link "[GEOGRAPHIC_DATA] Dr [PERSON_NAME].pdf" at bounding box center [162, 72] width 96 height 6
click at [229, 69] on button "Delete" at bounding box center [241, 72] width 24 height 11
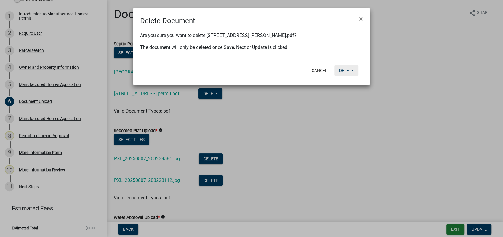
click at [350, 70] on button "Delete" at bounding box center [347, 70] width 24 height 11
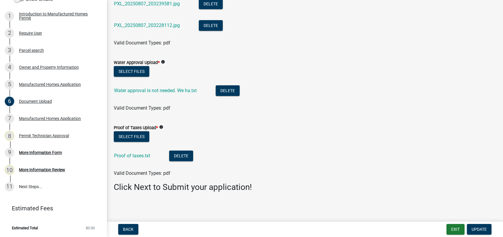
scroll to position [134, 0]
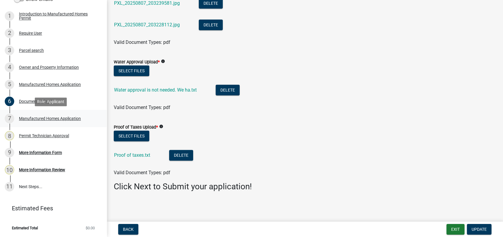
click at [36, 115] on div "7 Manufactured Homes Application" at bounding box center [51, 118] width 92 height 9
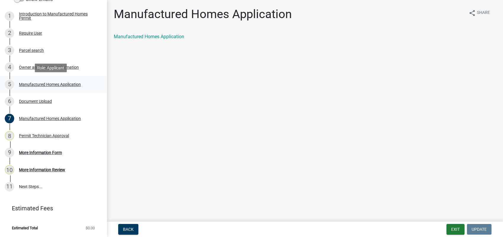
click at [49, 88] on div "5 Manufactured Homes Application" at bounding box center [51, 84] width 92 height 9
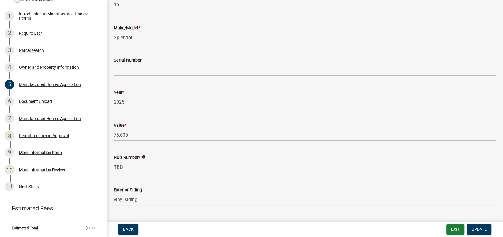
scroll to position [296, 0]
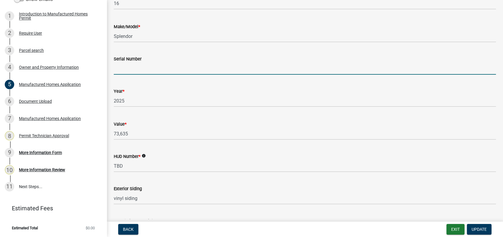
click at [141, 68] on input "Serial Number" at bounding box center [305, 69] width 382 height 12
type input "TRS16763Z"
click at [480, 229] on span "Update" at bounding box center [479, 229] width 15 height 5
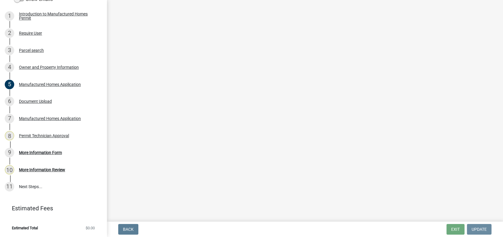
scroll to position [0, 0]
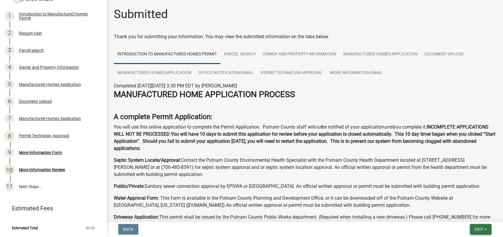
click at [484, 229] on button "Exit" at bounding box center [481, 229] width 22 height 11
click at [463, 214] on button "Save & Exit" at bounding box center [467, 214] width 47 height 14
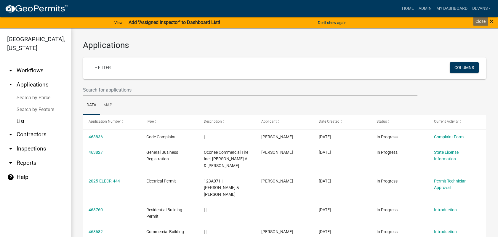
click at [490, 19] on span "×" at bounding box center [492, 21] width 4 height 8
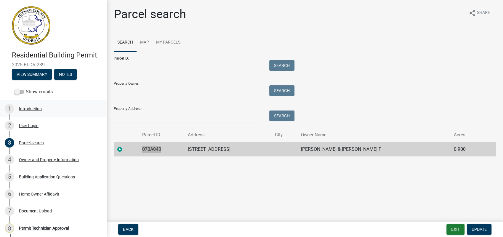
scroll to position [33, 0]
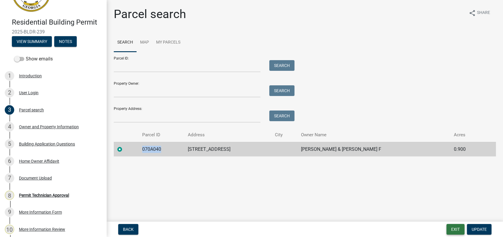
click at [458, 231] on button "Exit" at bounding box center [456, 229] width 18 height 11
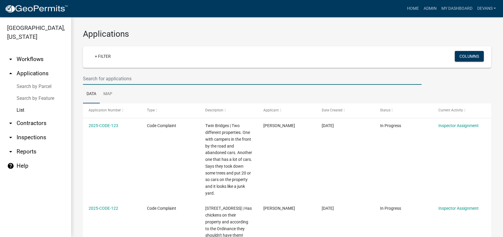
click at [89, 77] on input "text" at bounding box center [252, 79] width 339 height 12
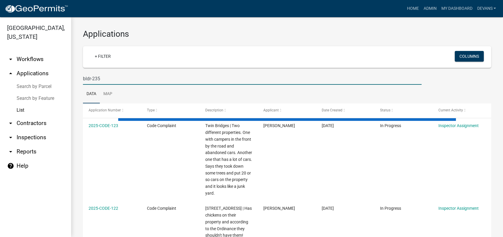
type input "bldr-235"
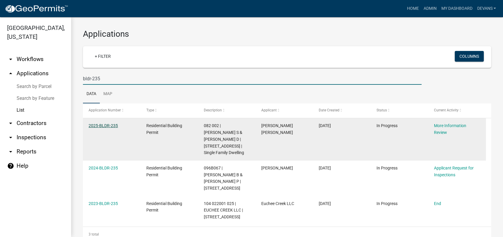
click at [104, 123] on link "2025-BLDR-235" at bounding box center [103, 125] width 29 height 5
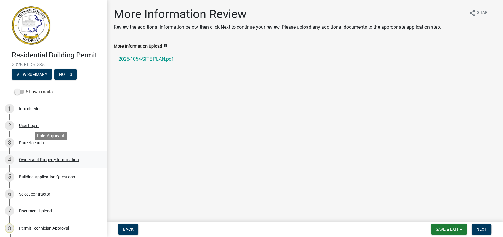
scroll to position [92, 0]
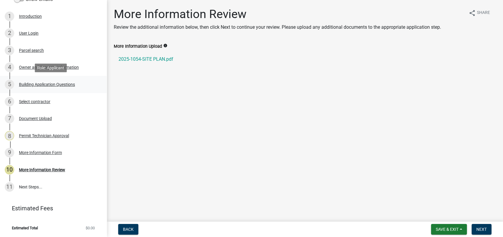
click at [58, 83] on div "Building Application Questions" at bounding box center [47, 84] width 56 height 4
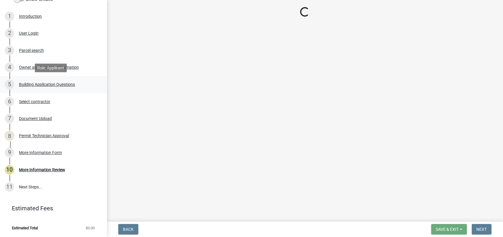
select select "2ec94193-6885-4dbb-8fbc-a6ee81e417fe"
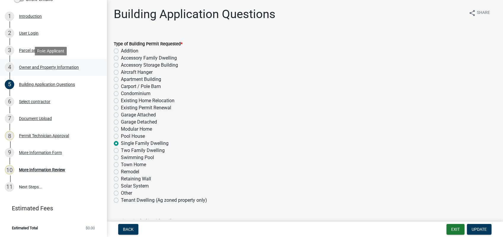
click at [51, 65] on div "Owner and Property Information" at bounding box center [49, 67] width 60 height 4
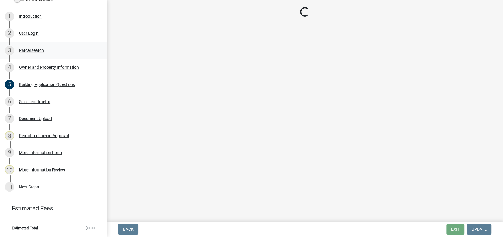
select select "a4366e26-0f82-401b-a682-956e4112ff86"
select select "83394b22-4a11-496c-8e5c-75ade2e72faf"
select select "295c155f-de53-4b68-9fdd-08c8883e9b6f"
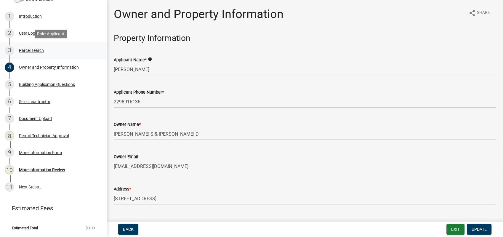
click at [36, 51] on div "Parcel search" at bounding box center [31, 50] width 25 height 4
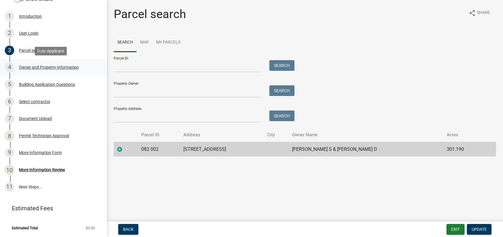
click at [28, 68] on div "Owner and Property Information" at bounding box center [49, 67] width 60 height 4
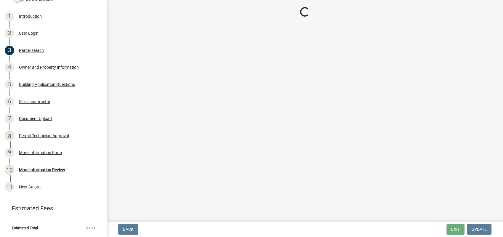
select select "a4366e26-0f82-401b-a682-956e4112ff86"
select select "83394b22-4a11-496c-8e5c-75ade2e72faf"
select select "295c155f-de53-4b68-9fdd-08c8883e9b6f"
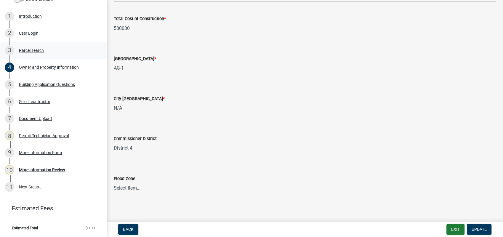
scroll to position [1003, 0]
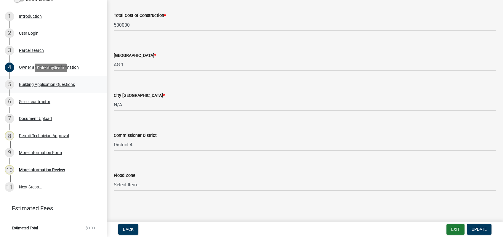
click at [52, 81] on div "5 Building Application Questions" at bounding box center [51, 84] width 92 height 9
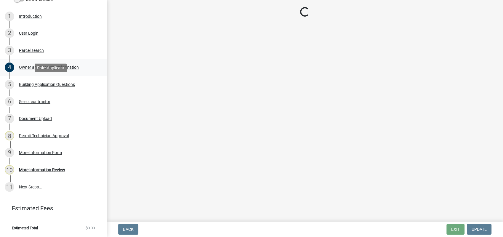
scroll to position [0, 0]
select select "2ec94193-6885-4dbb-8fbc-a6ee81e417fe"
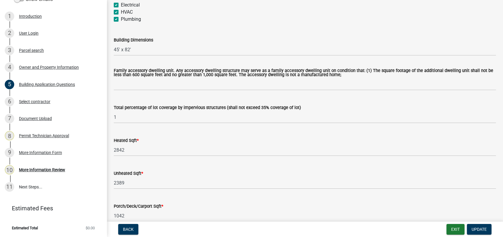
scroll to position [329, 0]
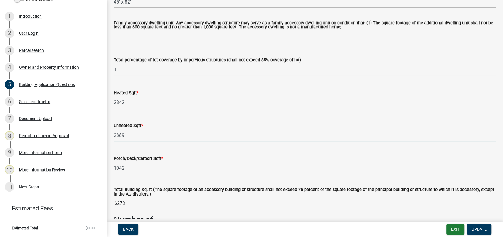
click at [140, 134] on input "2389" at bounding box center [305, 135] width 382 height 12
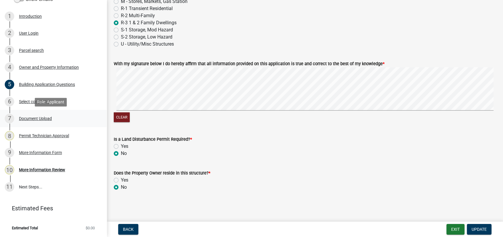
scroll to position [2505, 0]
click at [50, 117] on div "Document Upload" at bounding box center [35, 118] width 33 height 4
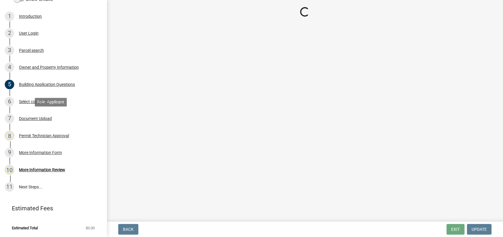
scroll to position [0, 0]
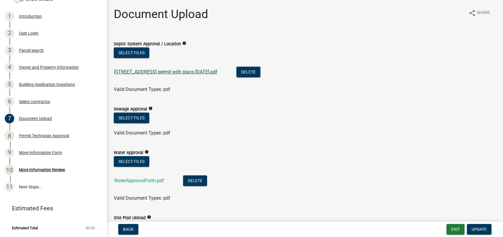
click at [137, 71] on link "382 twin bridges rd permit with plans 7-29-2025.pdf" at bounding box center [165, 72] width 103 height 6
click at [140, 180] on link "WaterApprovalForm.pdf" at bounding box center [139, 181] width 50 height 6
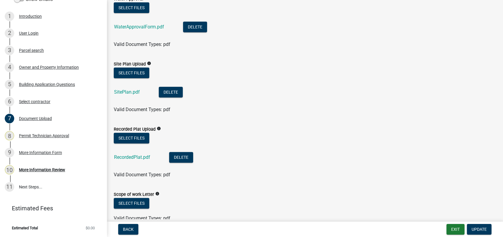
scroll to position [164, 0]
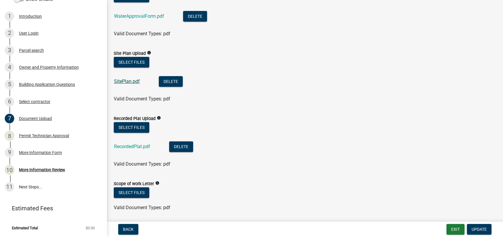
click at [128, 80] on link "SitePlan.pdf" at bounding box center [127, 82] width 26 height 6
click at [130, 145] on link "RecordedPlat.pdf" at bounding box center [132, 147] width 36 height 6
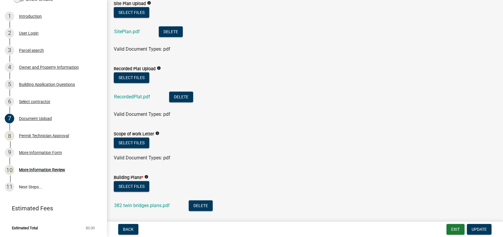
scroll to position [263, 0]
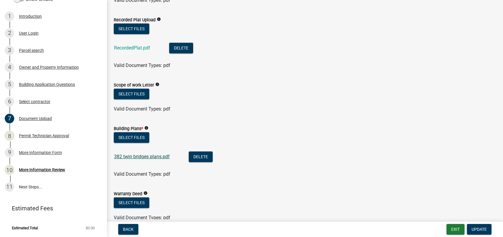
click at [129, 156] on link "382 twin bridges plans.pdf" at bounding box center [142, 157] width 56 height 6
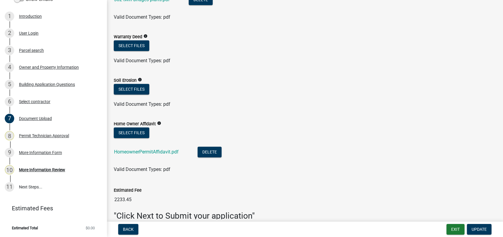
scroll to position [428, 0]
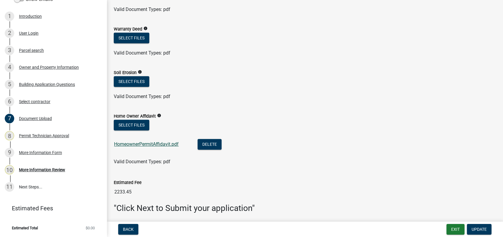
click at [142, 142] on link "HomeownerPermitAffidavit.pdf" at bounding box center [146, 144] width 65 height 6
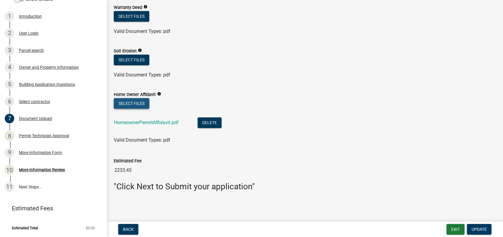
click at [123, 98] on button "Select files" at bounding box center [132, 103] width 36 height 11
click at [50, 152] on div "More Information Form" at bounding box center [40, 153] width 43 height 4
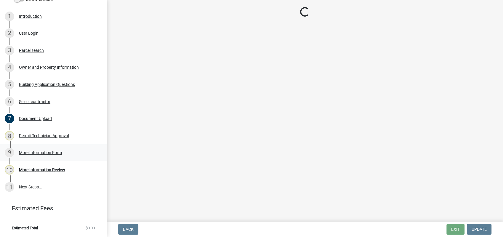
scroll to position [0, 0]
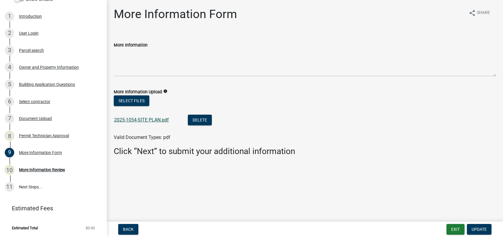
click at [137, 120] on link "2025-1054-SITE PLAN.pdf" at bounding box center [141, 120] width 55 height 6
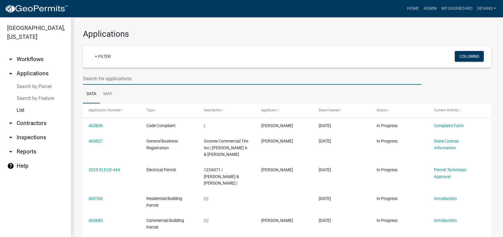
click at [109, 76] on input "text" at bounding box center [252, 79] width 339 height 12
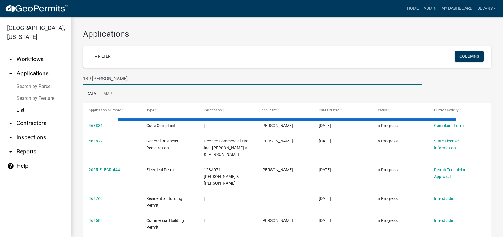
type input "139 [PERSON_NAME]"
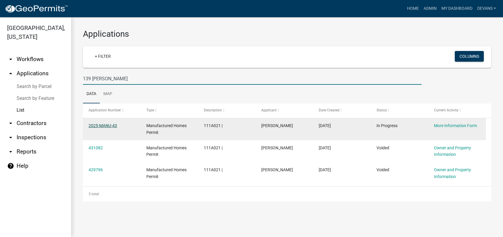
click at [107, 123] on link "2025-MANU-43" at bounding box center [103, 125] width 28 height 5
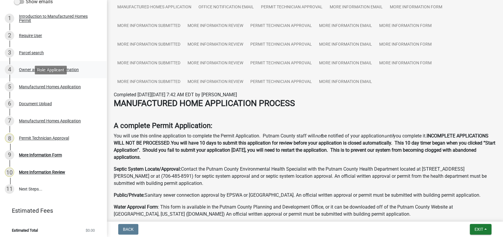
scroll to position [101, 0]
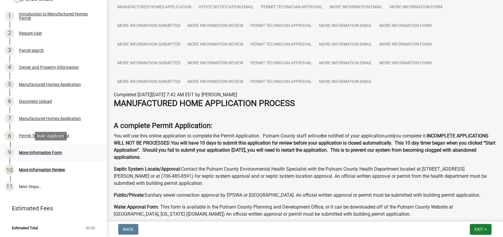
click at [41, 151] on div "More Information Form" at bounding box center [40, 153] width 43 height 4
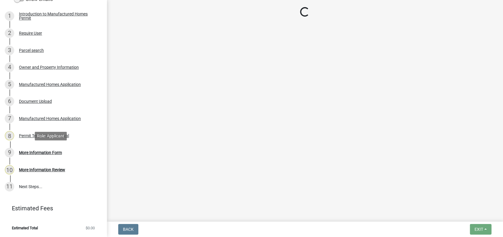
scroll to position [0, 0]
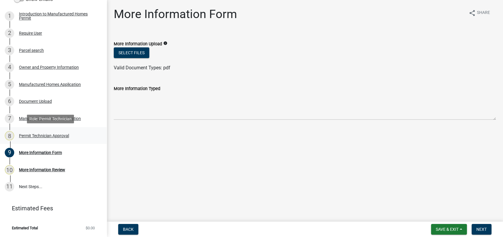
click at [45, 132] on div "8 Permit Technician Approval" at bounding box center [51, 135] width 92 height 9
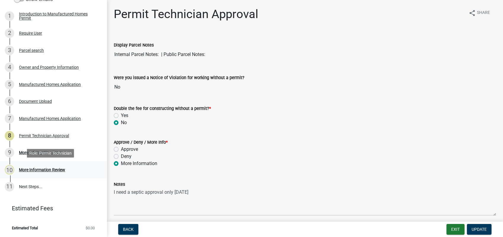
click at [40, 165] on div "10 More Information Review" at bounding box center [51, 169] width 92 height 9
click at [52, 149] on div "9 More Information Form" at bounding box center [51, 152] width 92 height 9
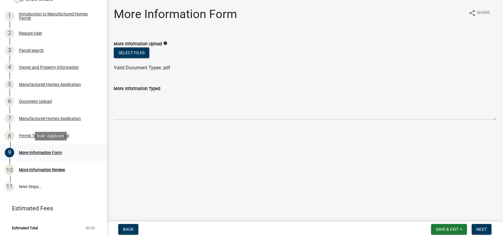
click at [45, 151] on div "More Information Form" at bounding box center [40, 153] width 43 height 4
click at [482, 228] on span "Next" at bounding box center [481, 229] width 10 height 5
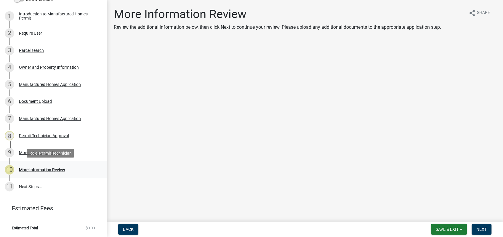
click at [26, 169] on div "More Information Review" at bounding box center [42, 170] width 46 height 4
click at [46, 169] on div "More Information Review" at bounding box center [42, 170] width 46 height 4
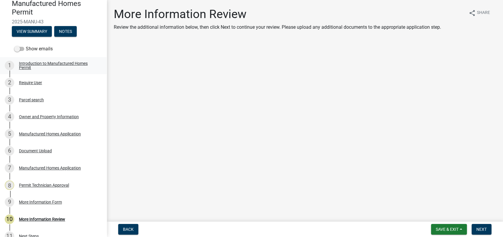
scroll to position [101, 0]
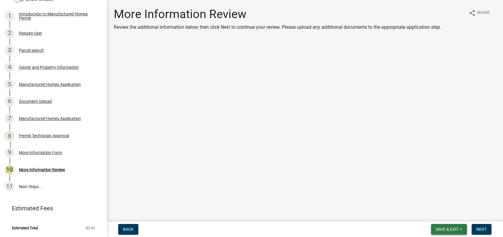
click at [440, 227] on span "Save & Exit" at bounding box center [447, 229] width 23 height 5
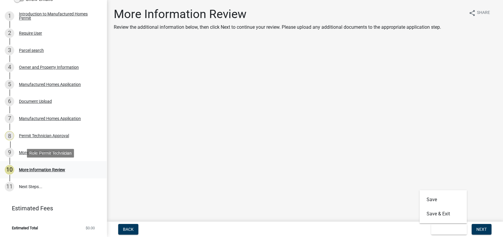
click at [49, 171] on div "More Information Review" at bounding box center [42, 170] width 46 height 4
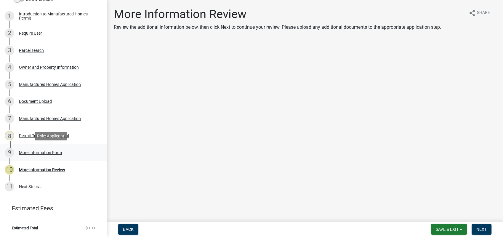
click at [42, 151] on div "More Information Form" at bounding box center [40, 153] width 43 height 4
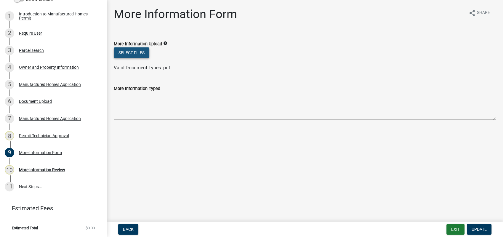
click at [137, 51] on button "Select files" at bounding box center [132, 52] width 36 height 11
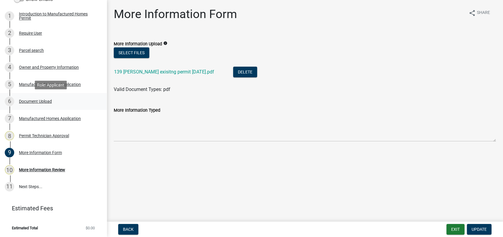
click at [35, 102] on div "Document Upload" at bounding box center [35, 101] width 33 height 4
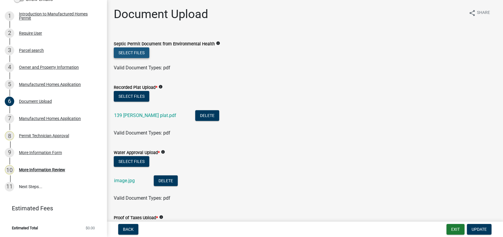
click at [137, 53] on button "Select files" at bounding box center [132, 52] width 36 height 11
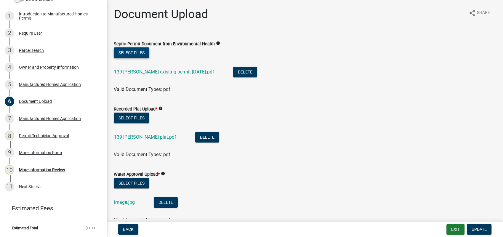
scroll to position [132, 0]
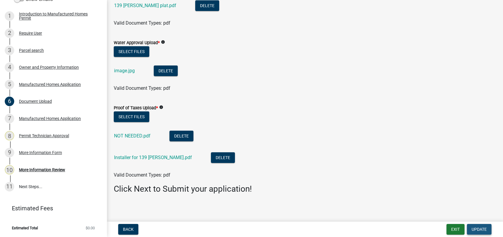
click at [477, 230] on span "Update" at bounding box center [479, 229] width 15 height 5
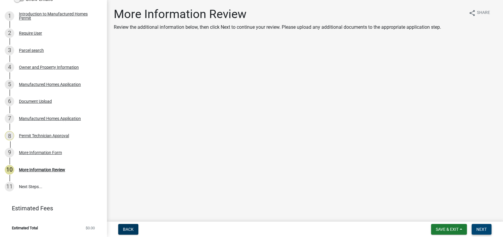
click at [484, 226] on button "Next" at bounding box center [482, 229] width 20 height 11
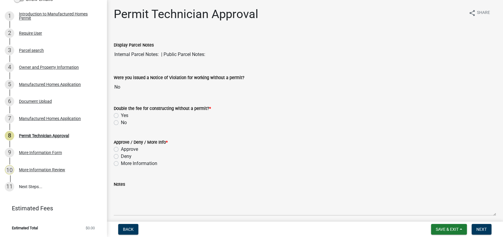
click at [121, 124] on label "No" at bounding box center [124, 122] width 6 height 7
click at [121, 123] on input "No" at bounding box center [123, 121] width 4 height 4
radio input "true"
click at [121, 149] on label "Approve" at bounding box center [129, 149] width 17 height 7
click at [121, 149] on input "Approve" at bounding box center [123, 148] width 4 height 4
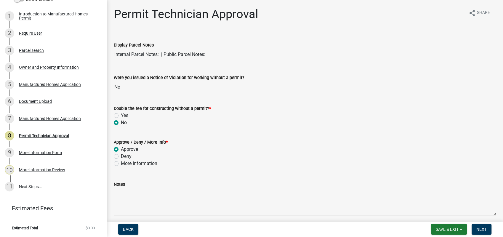
radio input "true"
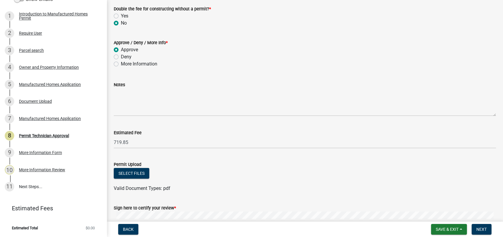
scroll to position [164, 0]
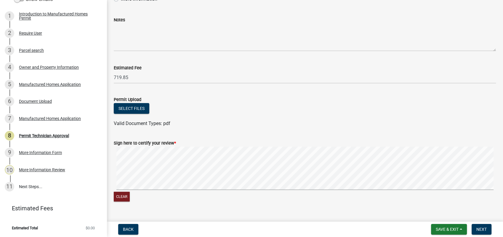
click at [311, 173] on form "Sign here to certify your review * Clear" at bounding box center [305, 167] width 382 height 70
copy wm-data-entity-input "Clear"
drag, startPoint x: 478, startPoint y: 234, endPoint x: 478, endPoint y: 231, distance: 3.3
click at [478, 231] on button "Next" at bounding box center [482, 229] width 20 height 11
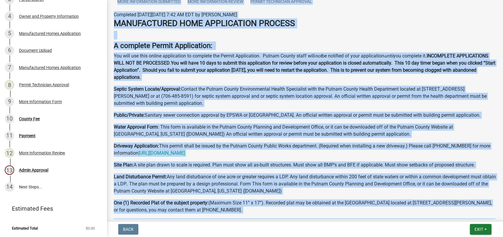
click at [353, 136] on p "Water Approval Form : This form is available in the Putnam County Planning and …" at bounding box center [305, 131] width 382 height 14
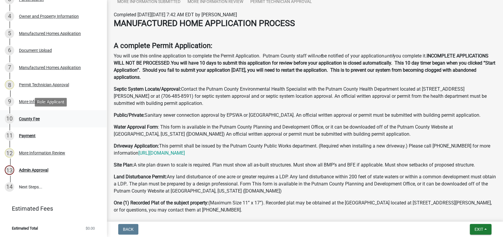
click at [29, 118] on div "County Fee" at bounding box center [29, 119] width 21 height 4
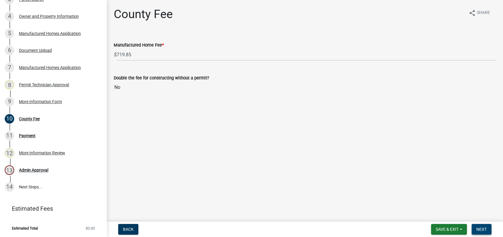
click at [487, 232] on button "Next" at bounding box center [482, 229] width 20 height 11
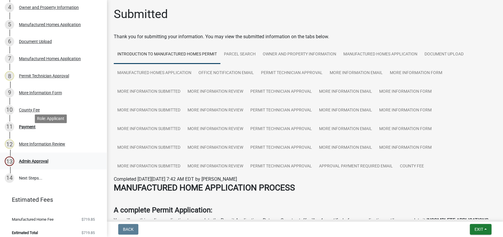
scroll to position [166, 0]
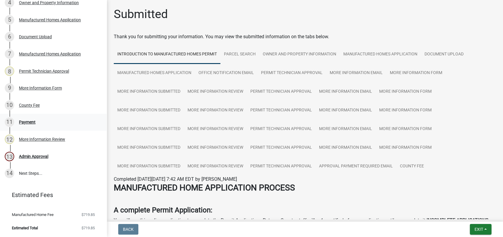
click at [41, 118] on div "11 Payment" at bounding box center [51, 121] width 92 height 9
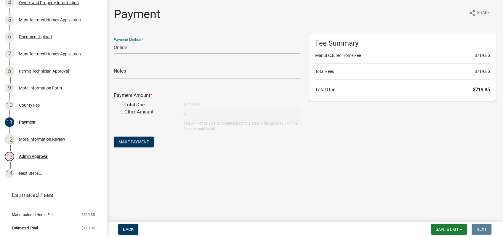
click at [161, 49] on select "Credit Card POS Check Cash Online" at bounding box center [207, 47] width 187 height 12
select select "0: 2"
click at [114, 41] on select "Credit Card POS Check Cash Online" at bounding box center [207, 47] width 187 height 12
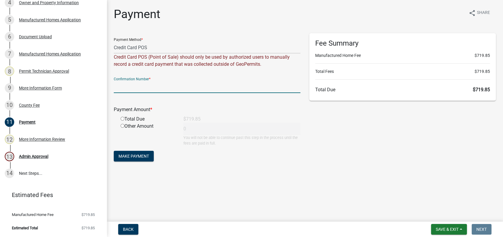
click at [126, 87] on input "text" at bounding box center [207, 87] width 187 height 12
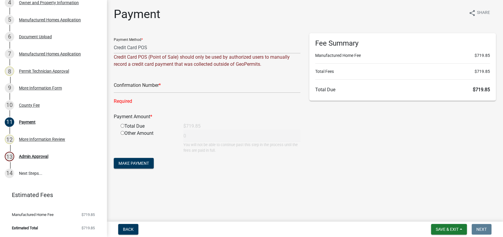
click at [111, 85] on div "Payment Method * Credit Card POS Check Cash Online Credit Card POS (Point of Sa…" at bounding box center [207, 104] width 196 height 142
click at [115, 88] on input "text" at bounding box center [207, 87] width 187 height 12
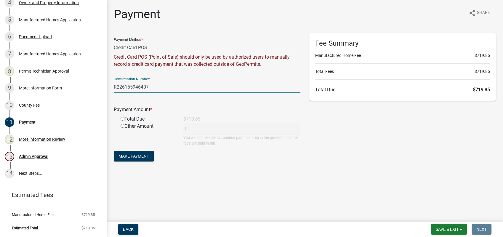
type input "R226155946407"
click at [122, 119] on input "radio" at bounding box center [123, 119] width 4 height 4
radio input "true"
type input "719.85"
click at [138, 156] on span "Make Payment" at bounding box center [134, 156] width 31 height 5
